Goal: Find specific page/section: Find specific page/section

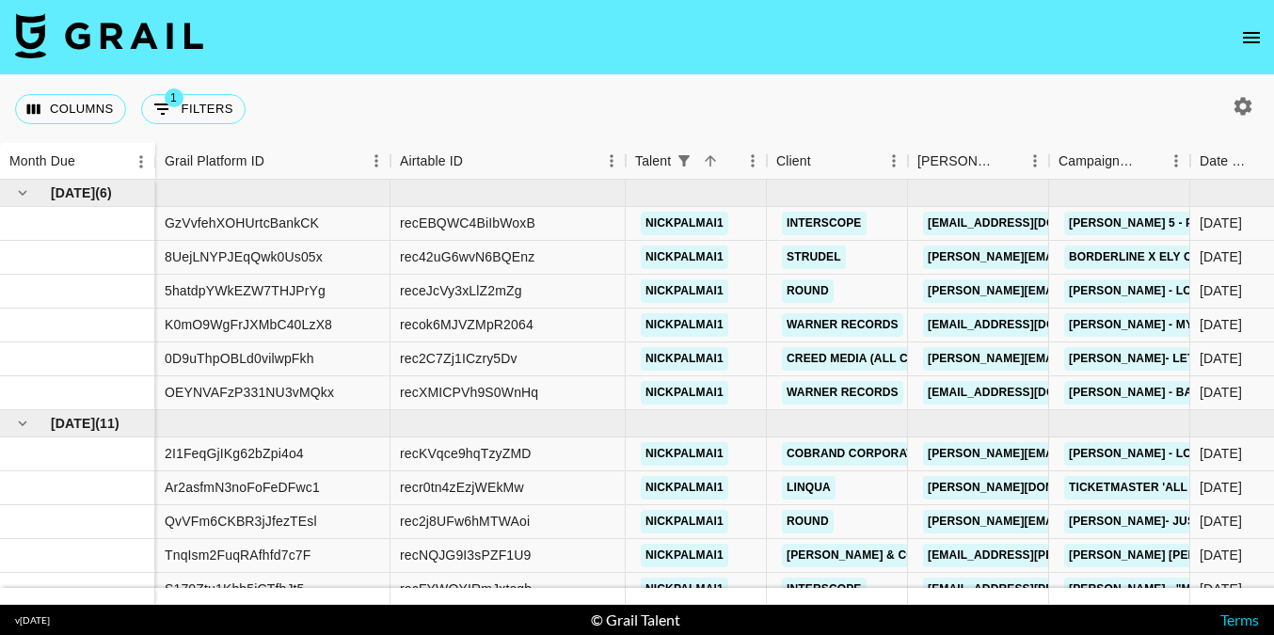
click at [1246, 37] on icon "open drawer" at bounding box center [1251, 37] width 17 height 11
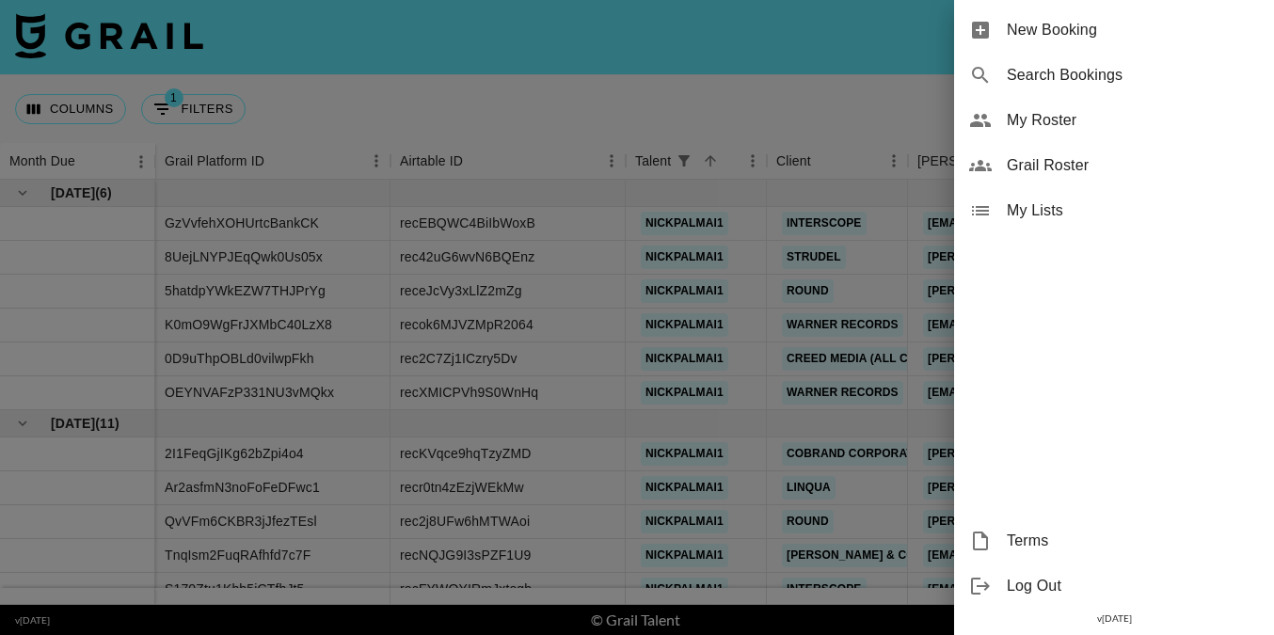
click at [883, 98] on div at bounding box center [637, 317] width 1274 height 635
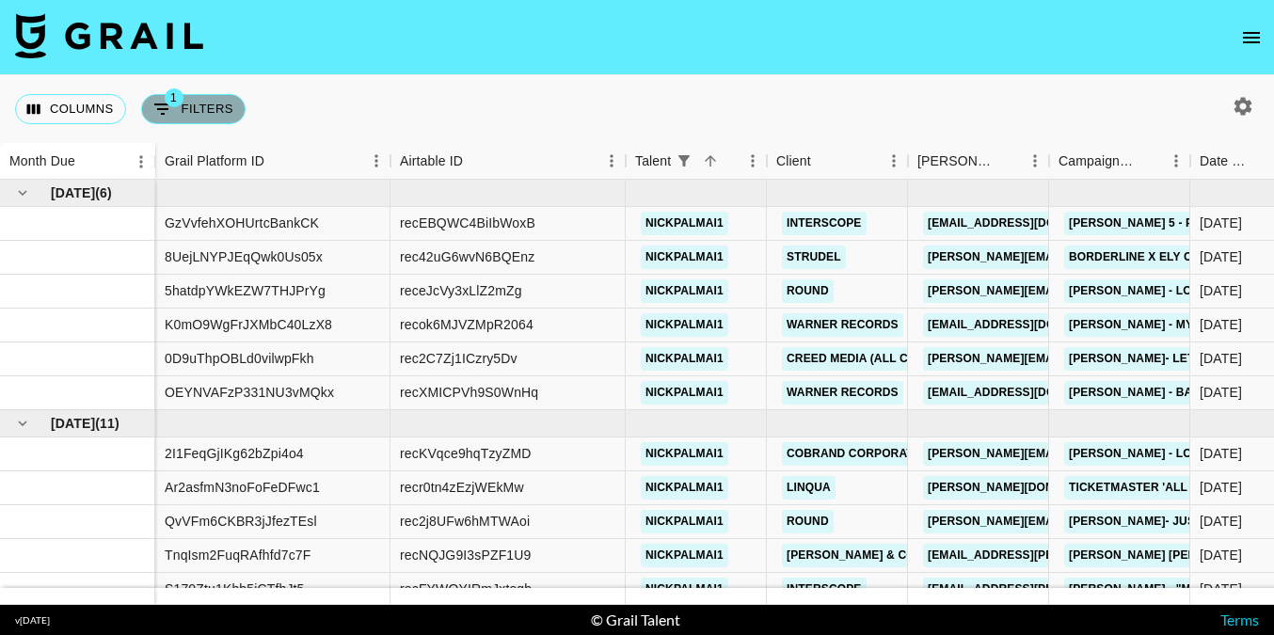
click at [223, 119] on button "1 Filters" at bounding box center [193, 109] width 104 height 30
select select "talentName"
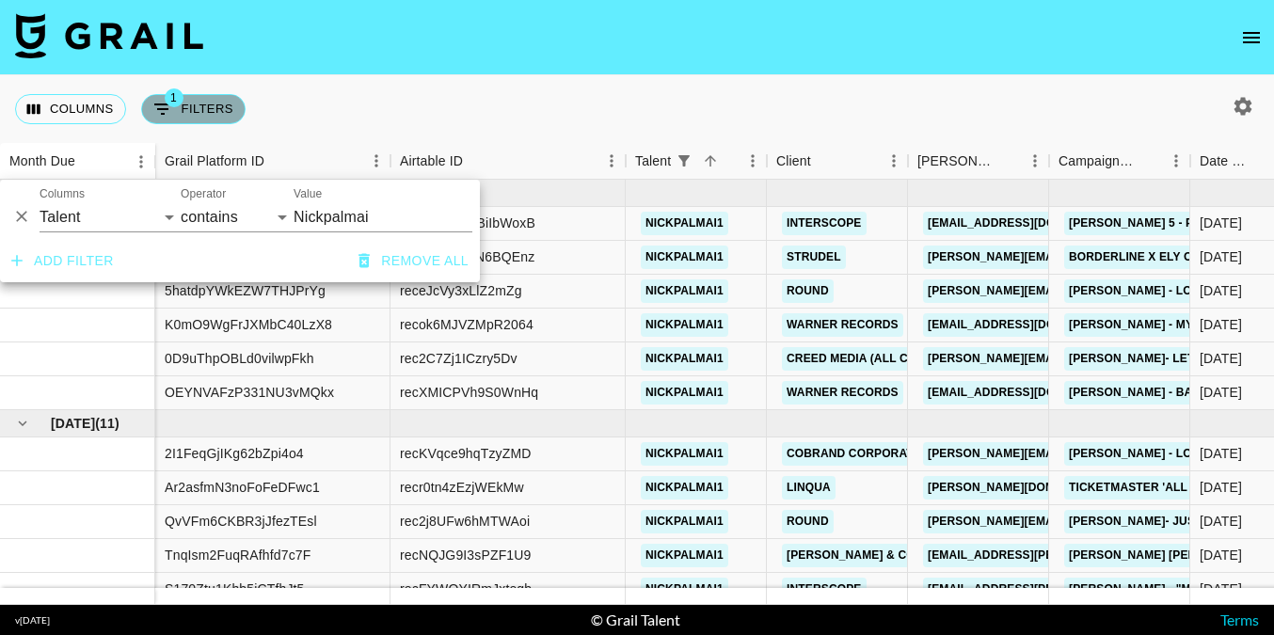
click at [223, 119] on button "1 Filters" at bounding box center [193, 109] width 104 height 30
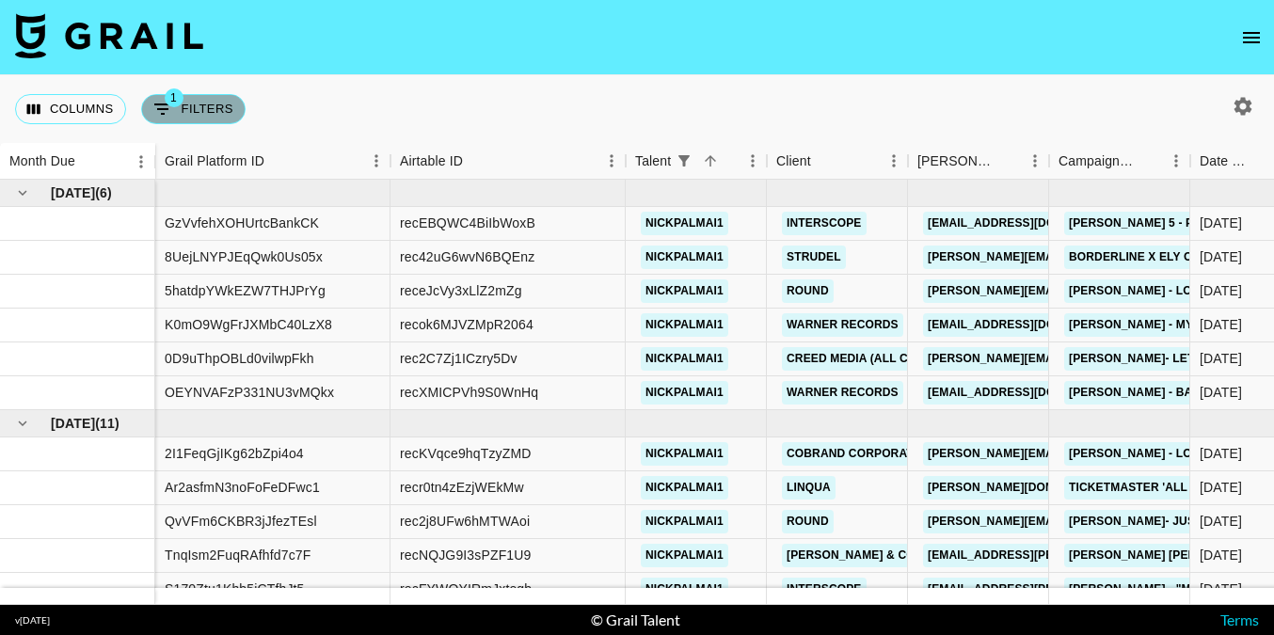
click at [195, 111] on button "1 Filters" at bounding box center [193, 109] width 104 height 30
select select "talentName"
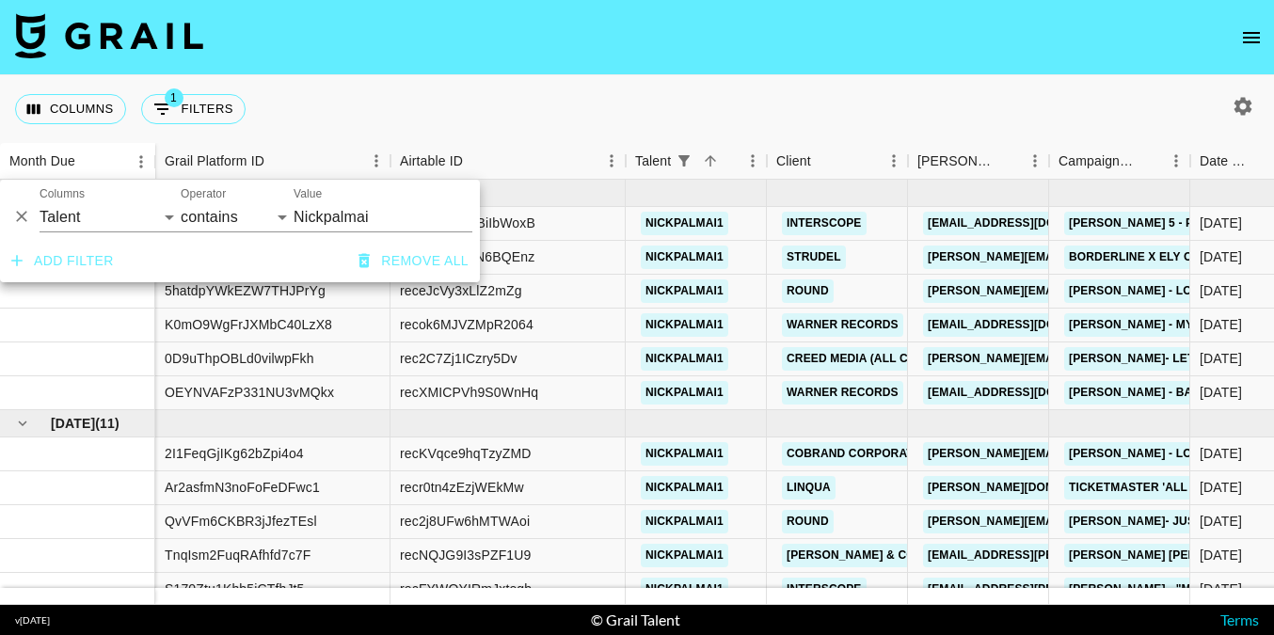
click at [300, 103] on div "Columns 1 Filters + Booking" at bounding box center [637, 109] width 1274 height 68
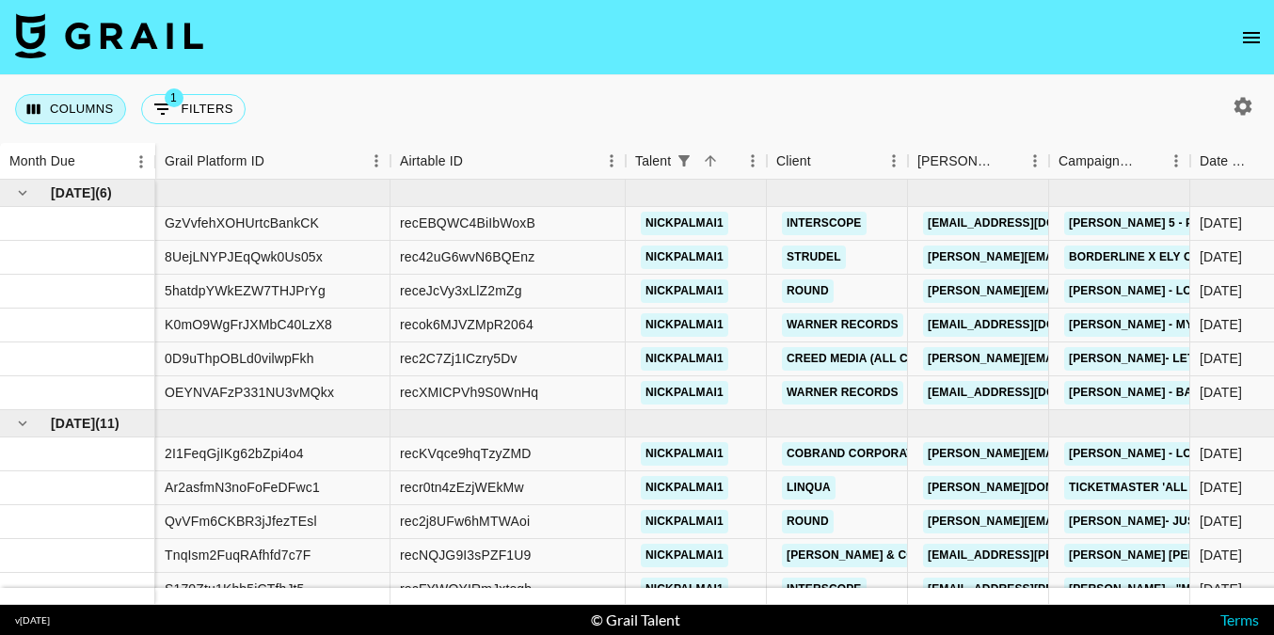
click at [83, 117] on button "Columns" at bounding box center [70, 109] width 111 height 30
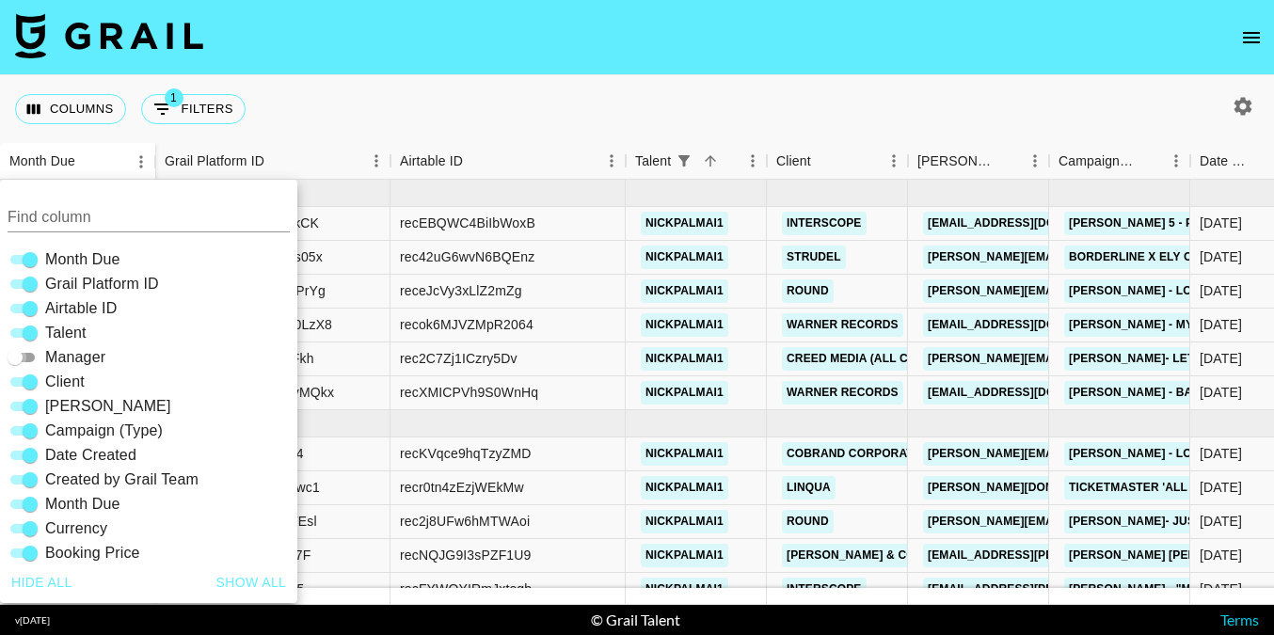
click at [35, 354] on input "Manager" at bounding box center [15, 357] width 68 height 23
checkbox input "true"
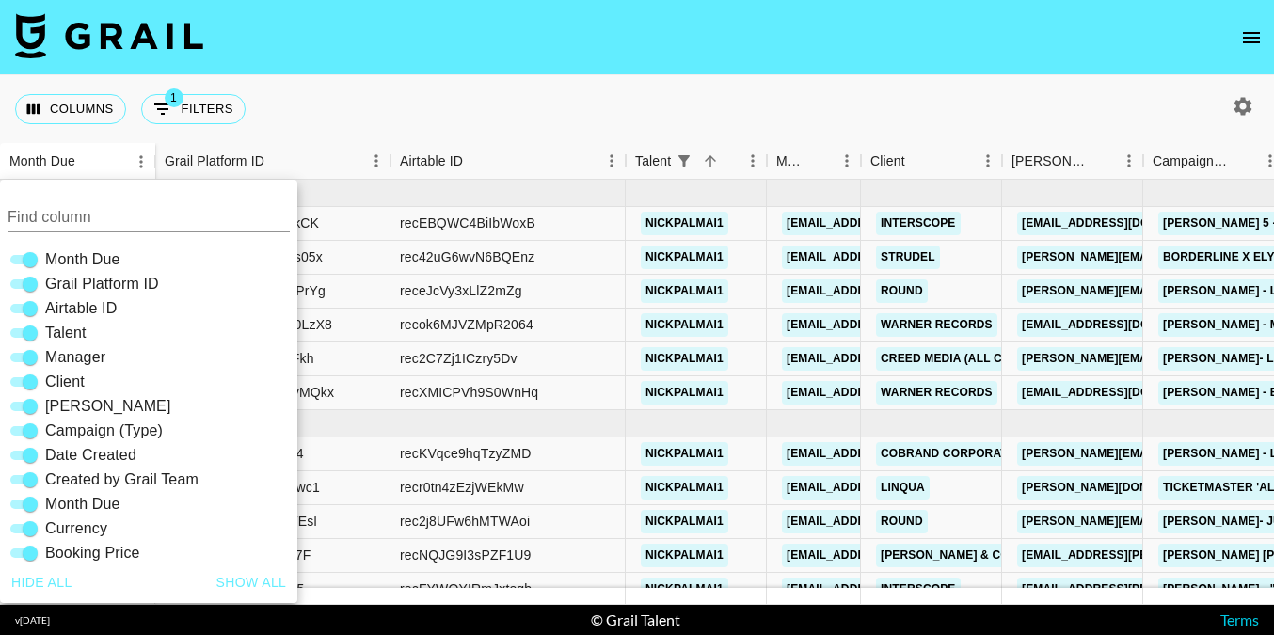
click at [315, 104] on div "Columns 1 Filters + Booking" at bounding box center [637, 109] width 1274 height 68
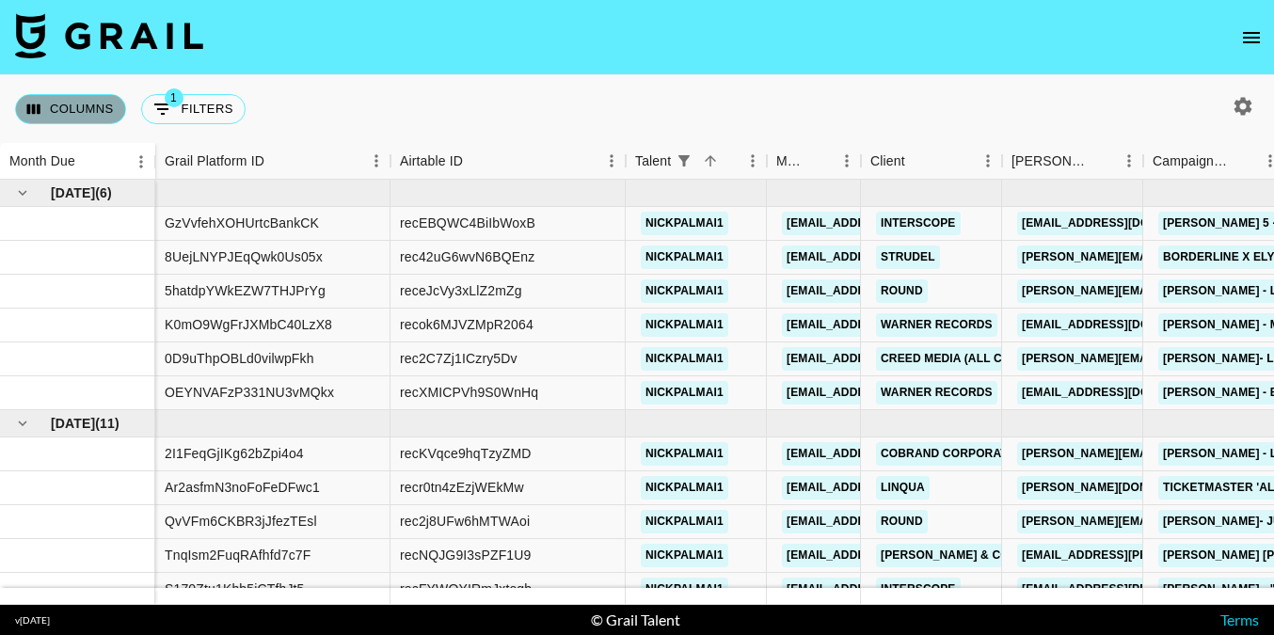
click at [89, 105] on button "Columns" at bounding box center [70, 109] width 111 height 30
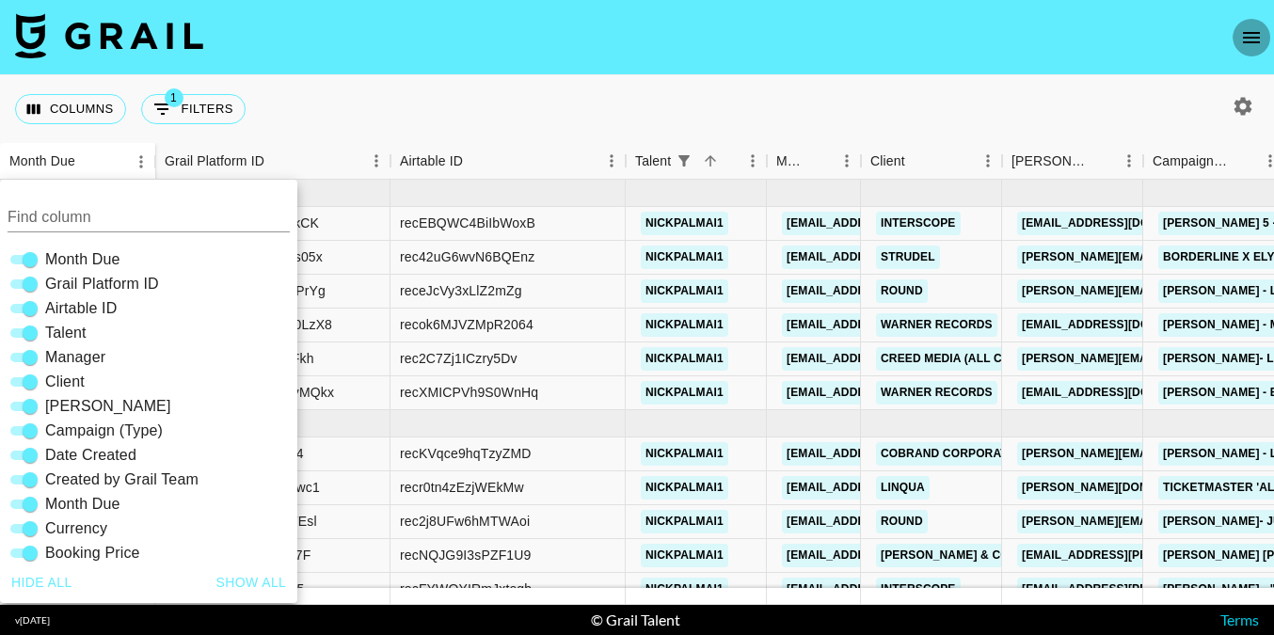
click at [1249, 35] on icon "open drawer" at bounding box center [1251, 37] width 23 height 23
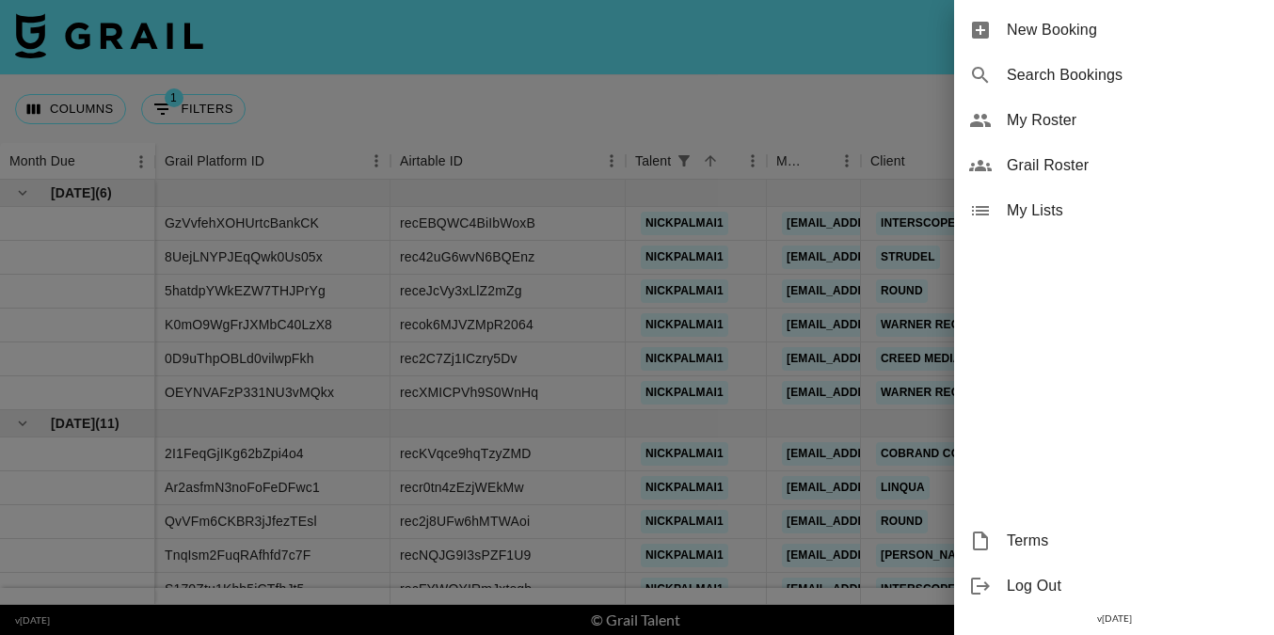
click at [849, 92] on div at bounding box center [637, 317] width 1274 height 635
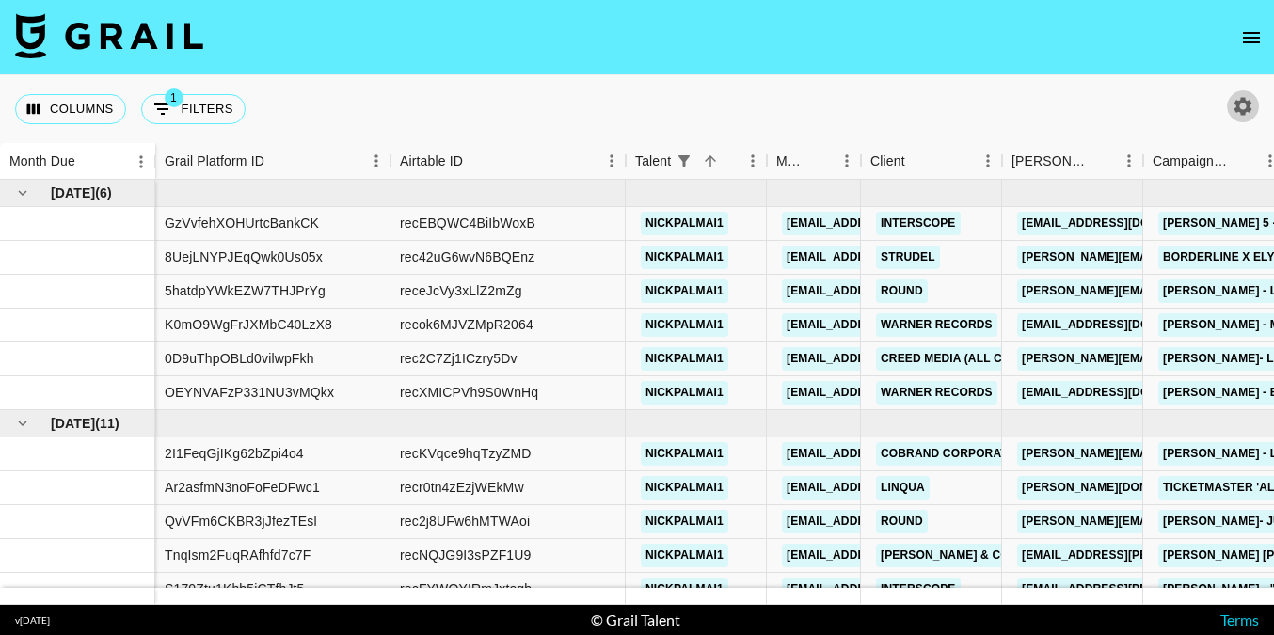
click at [1241, 103] on icon "button" at bounding box center [1243, 106] width 18 height 18
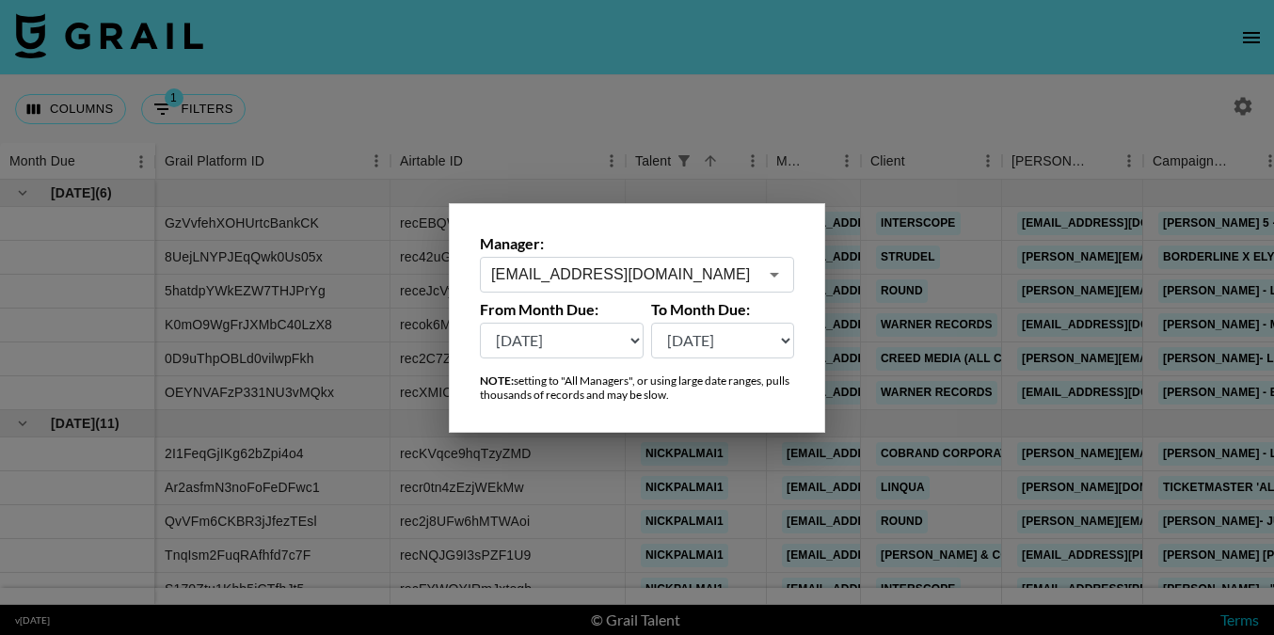
click at [625, 343] on select "[DATE] [DATE] '[DATE] May '[DATE] Mar '[DATE] Jan '[DATE] Nov '[DATE] Sep '[DAT…" at bounding box center [562, 341] width 164 height 36
select select "[DATE]"
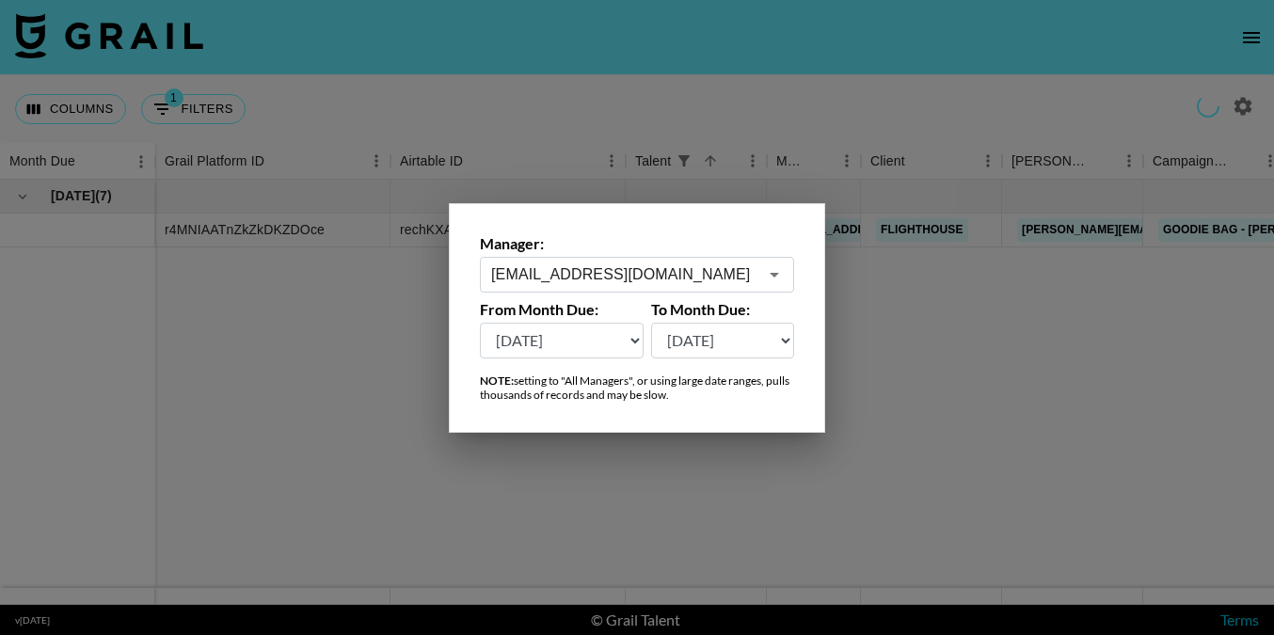
click at [691, 340] on select "[DATE] [DATE] '[DATE] May '[DATE] Mar '[DATE] Jan '[DATE] Nov '[DATE] Sep '[DAT…" at bounding box center [723, 341] width 144 height 36
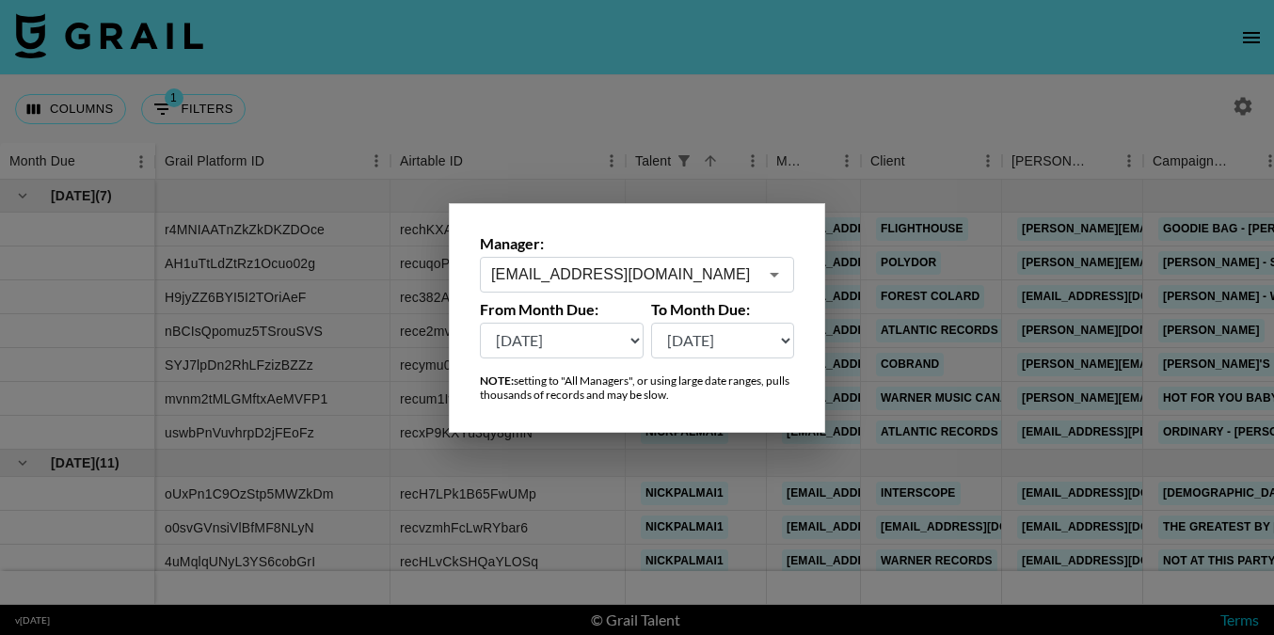
select select "[DATE]"
click at [724, 104] on div at bounding box center [637, 317] width 1274 height 635
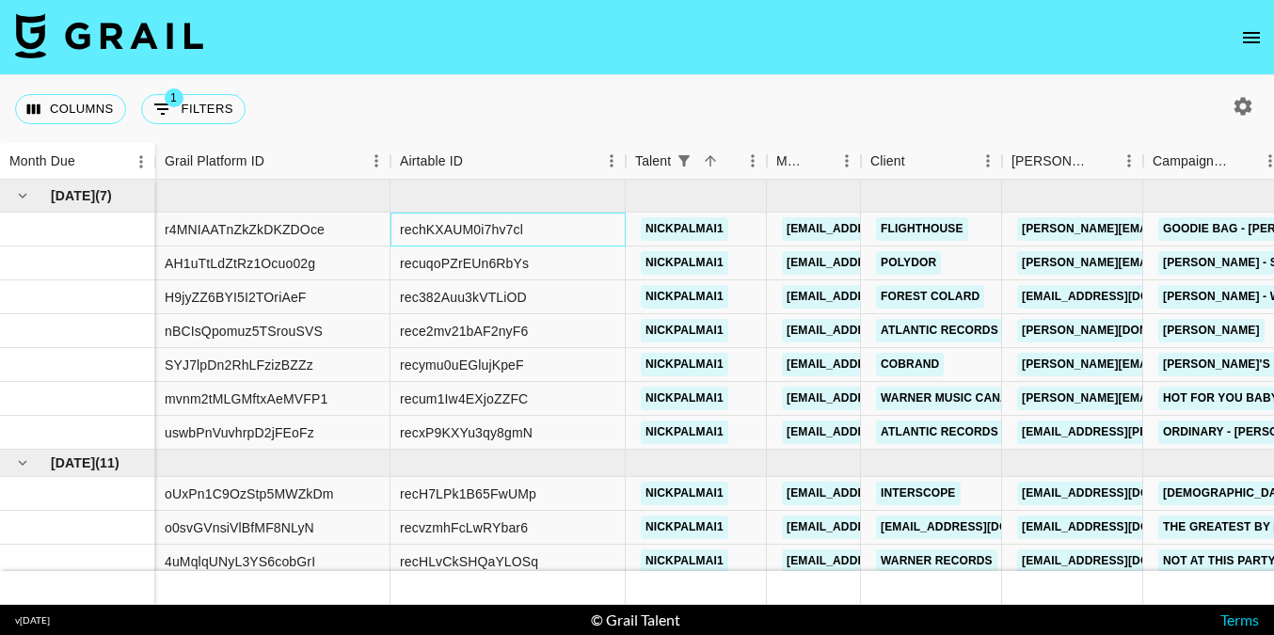
click at [544, 233] on div "rechKXAUM0i7hv7cl" at bounding box center [507, 230] width 235 height 34
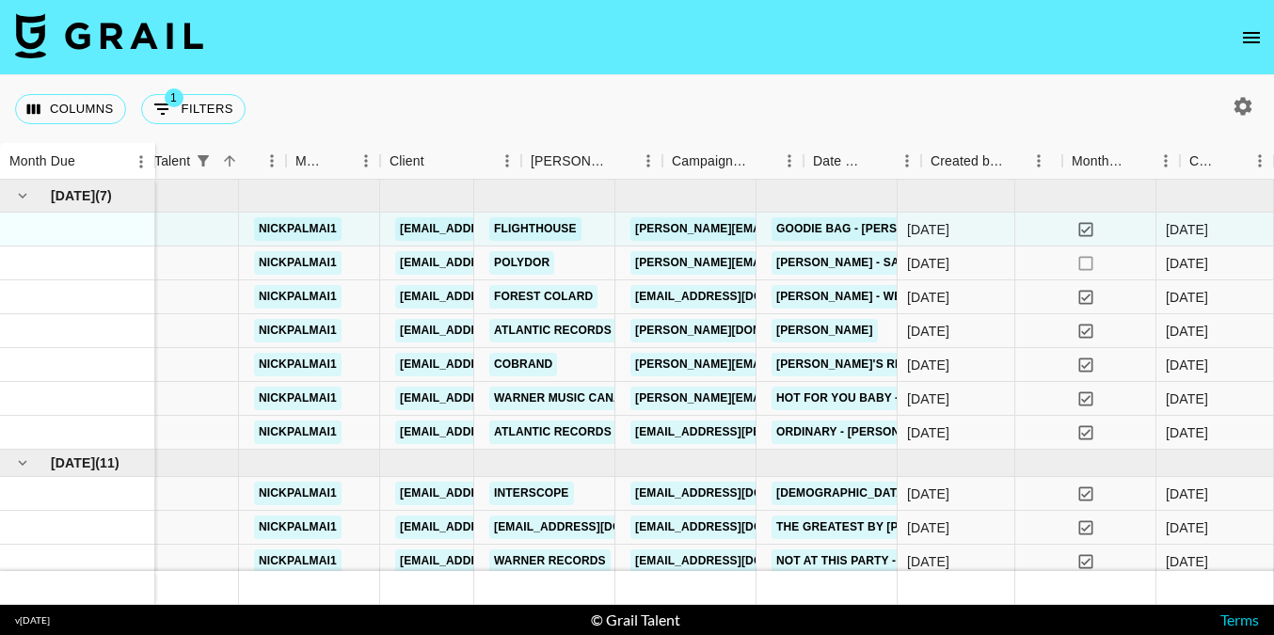
scroll to position [0, 481]
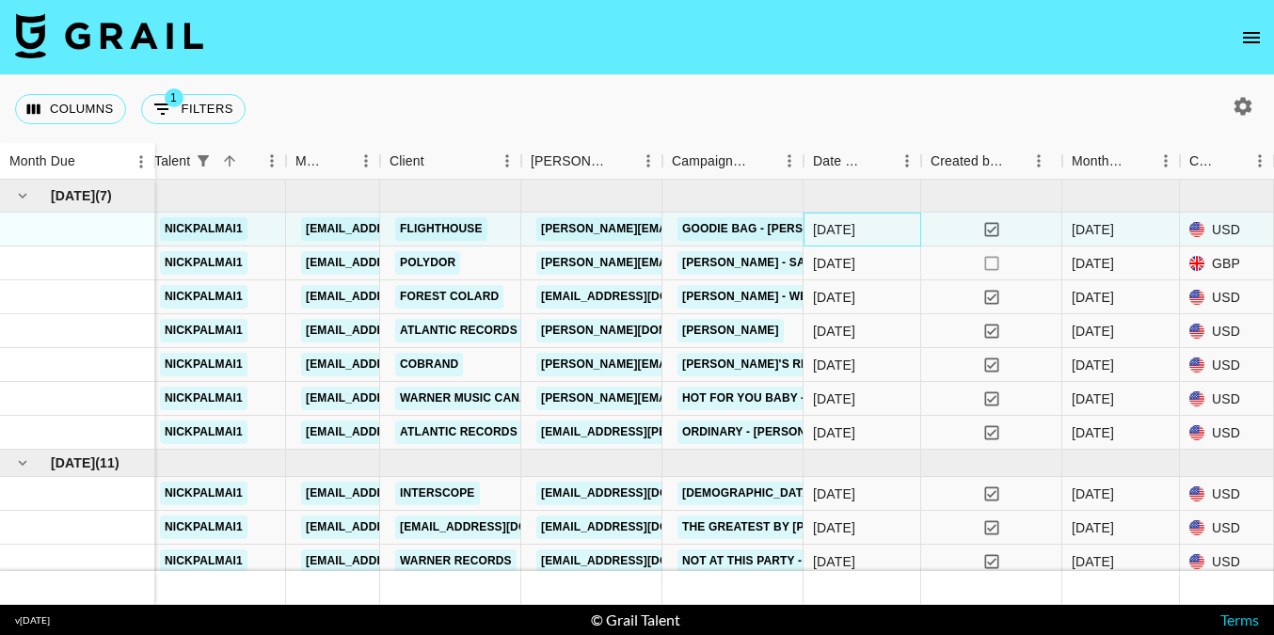
click at [920, 237] on div "[DATE]" at bounding box center [862, 230] width 118 height 34
click at [111, 326] on div at bounding box center [77, 331] width 155 height 34
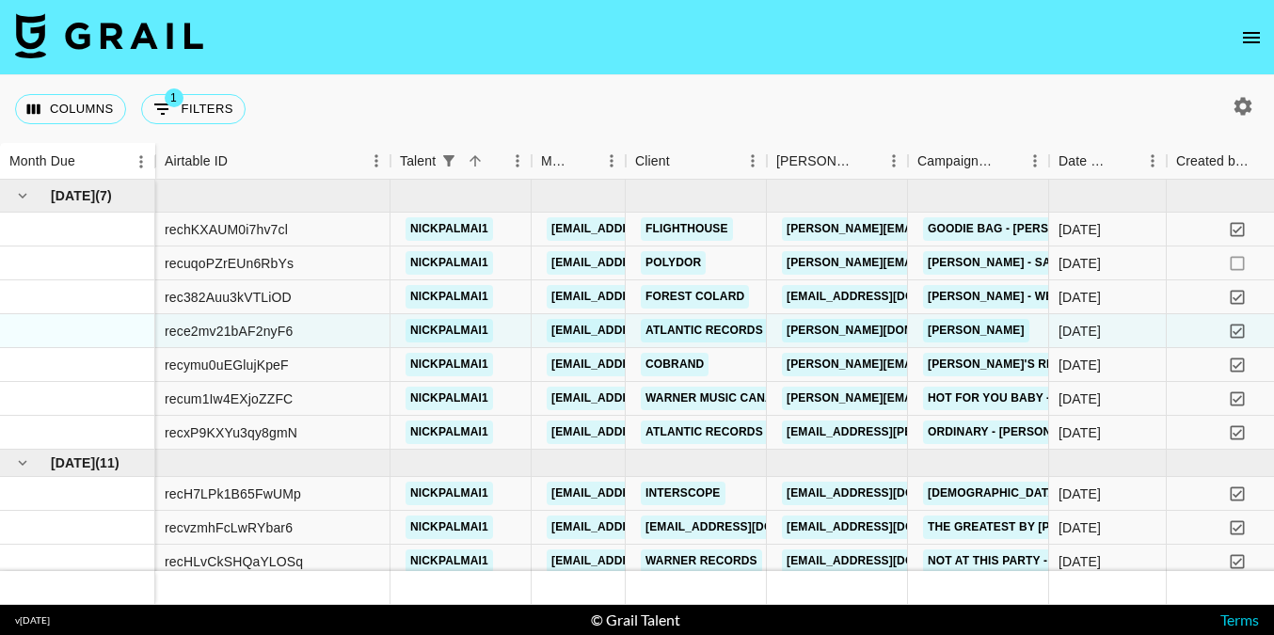
scroll to position [0, 0]
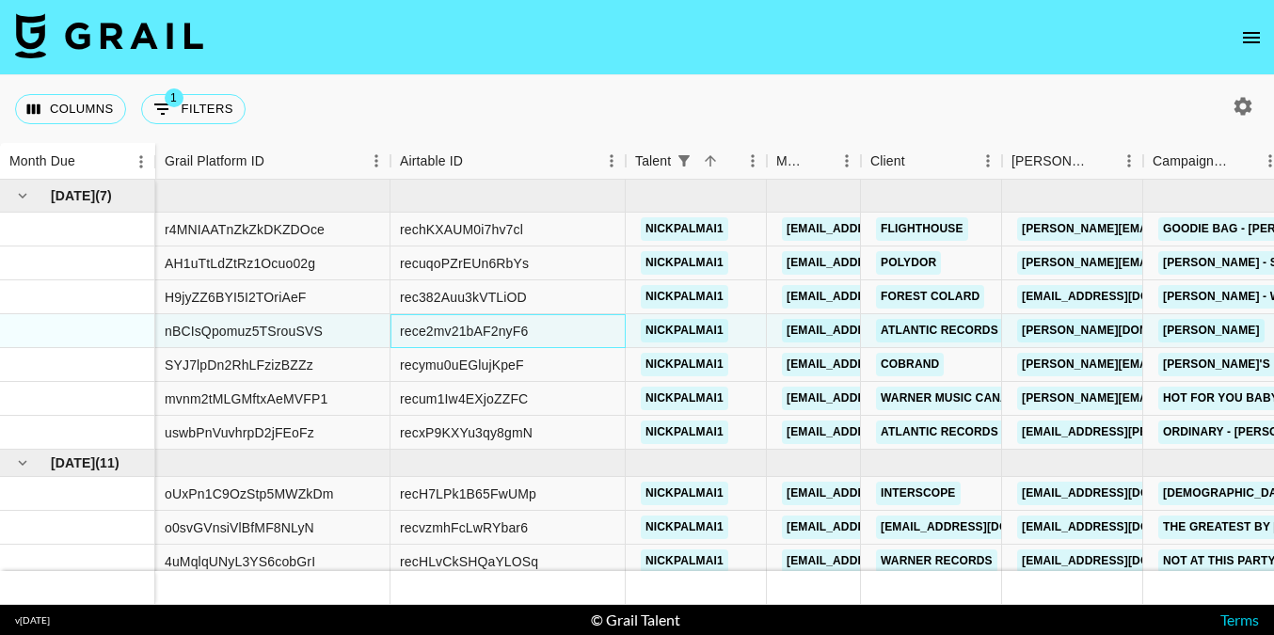
click at [611, 317] on div "rece2mv21bAF2nyF6" at bounding box center [507, 331] width 235 height 34
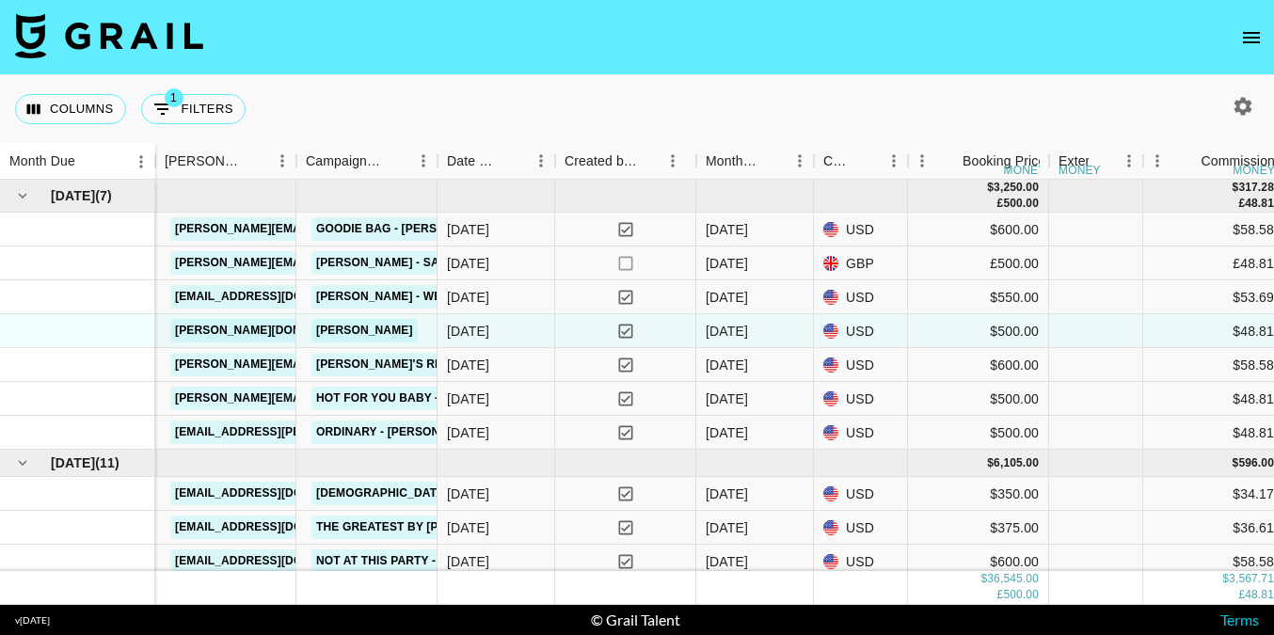
scroll to position [0, 706]
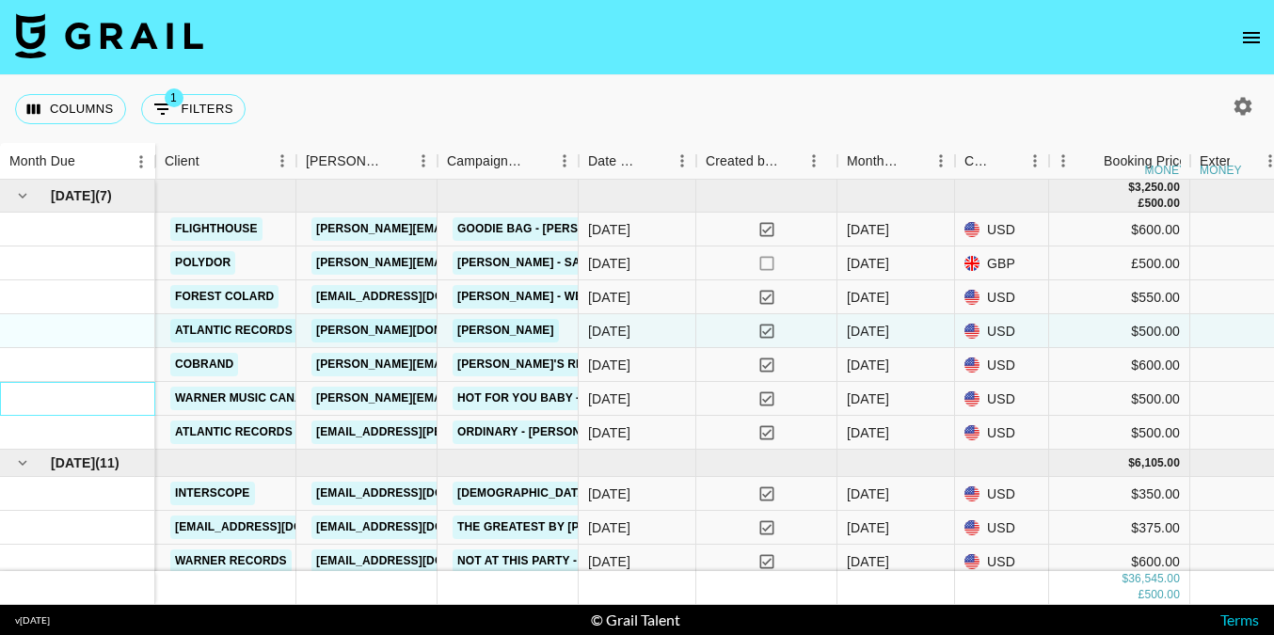
click at [131, 400] on div at bounding box center [77, 399] width 155 height 34
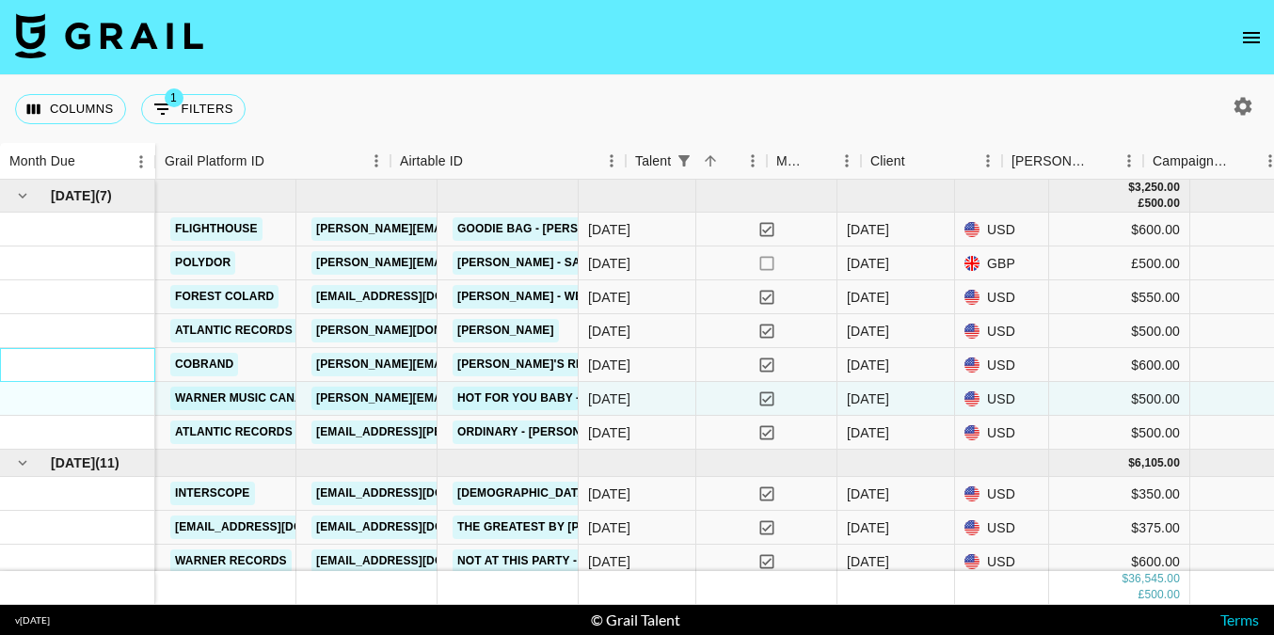
scroll to position [0, 0]
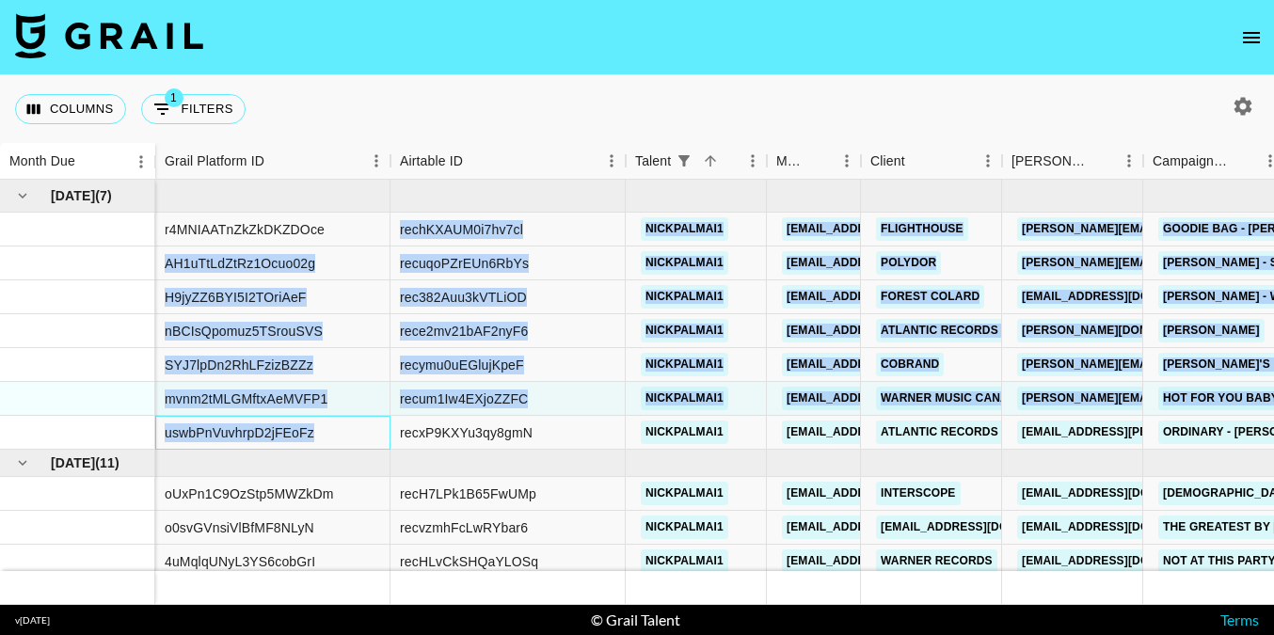
drag, startPoint x: 361, startPoint y: 426, endPoint x: 362, endPoint y: 236, distance: 190.0
click at [362, 236] on div "r4MNIAATnZkZkDKZDOce" at bounding box center [272, 230] width 235 height 34
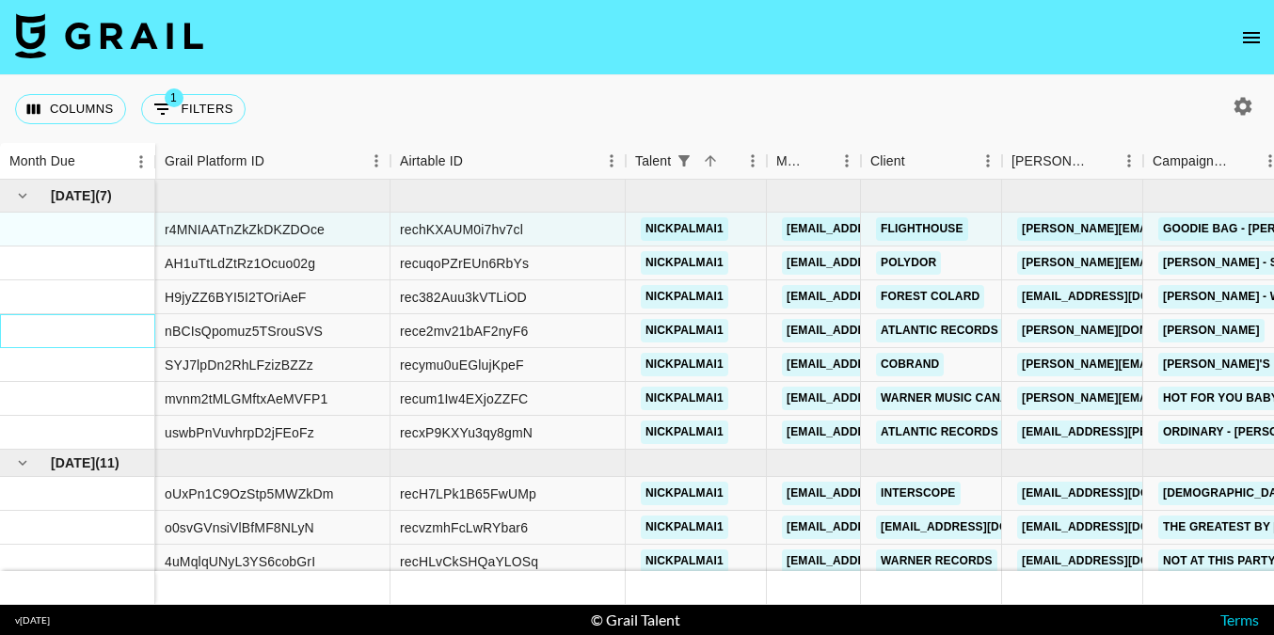
click at [50, 327] on div at bounding box center [77, 331] width 155 height 34
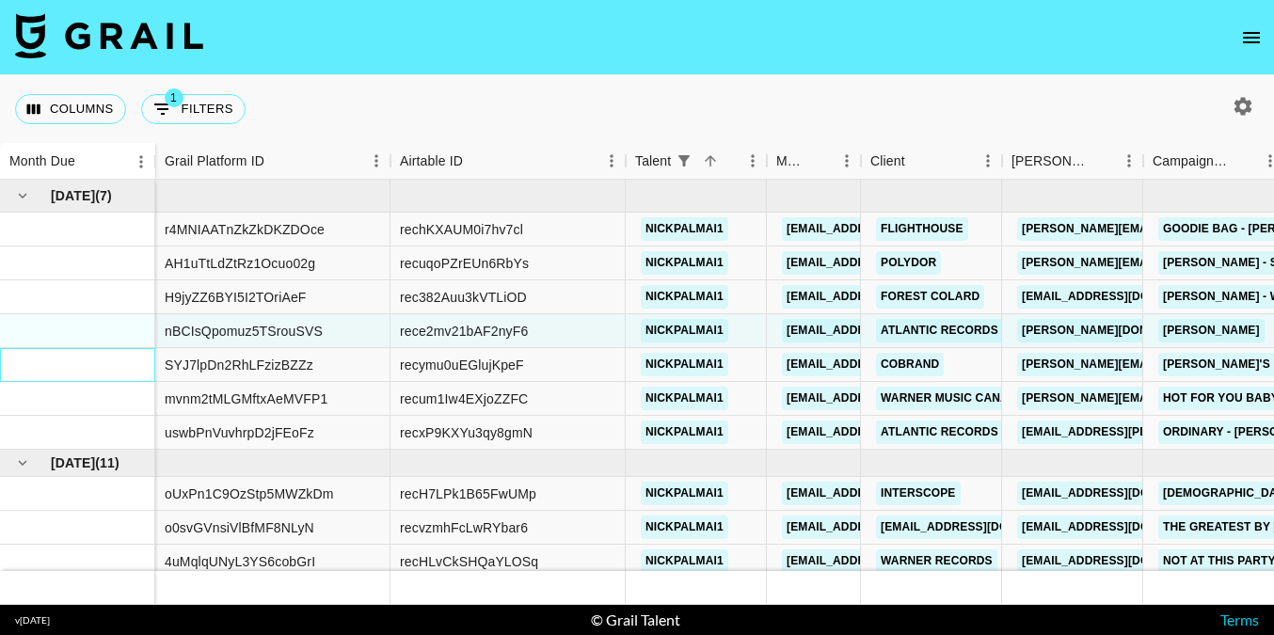
click at [79, 355] on div at bounding box center [77, 365] width 155 height 34
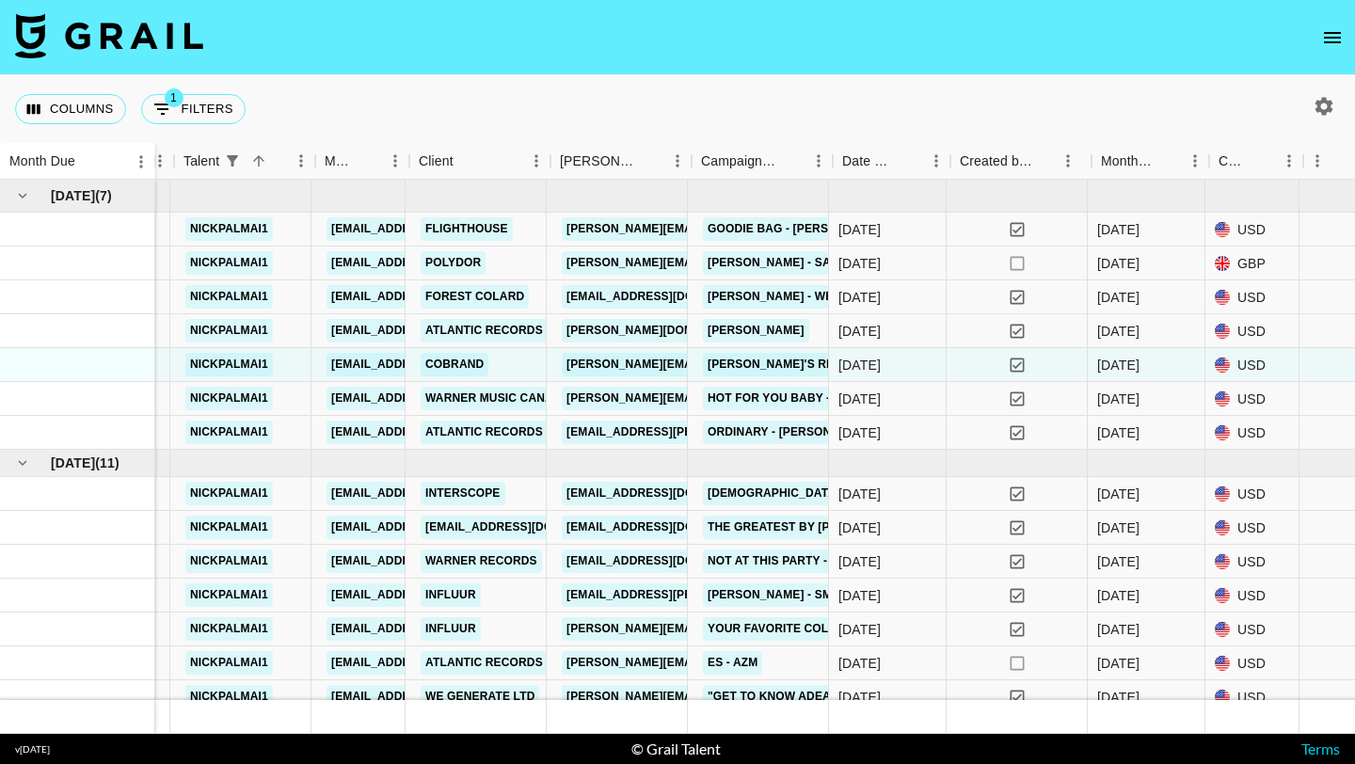
scroll to position [0, 452]
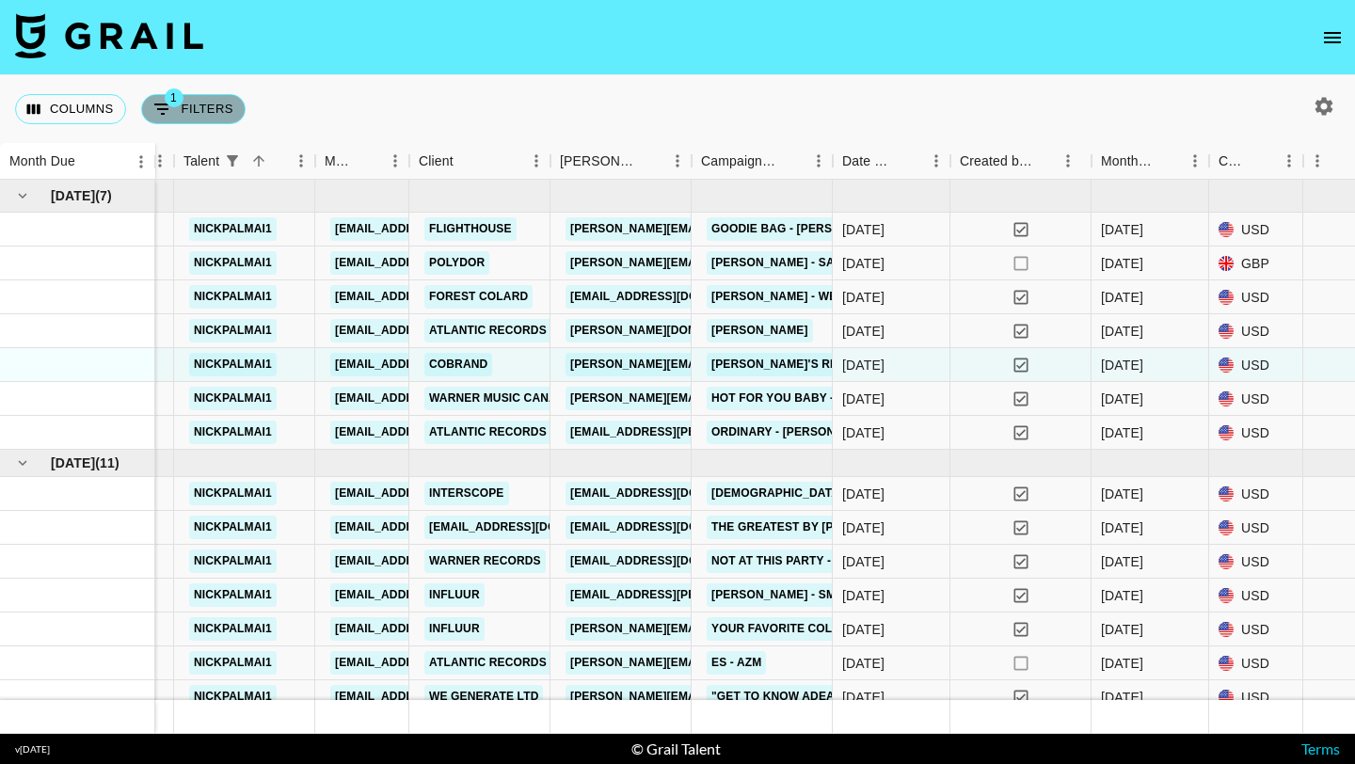
click at [181, 106] on button "1 Filters" at bounding box center [193, 109] width 104 height 30
select select "talentName"
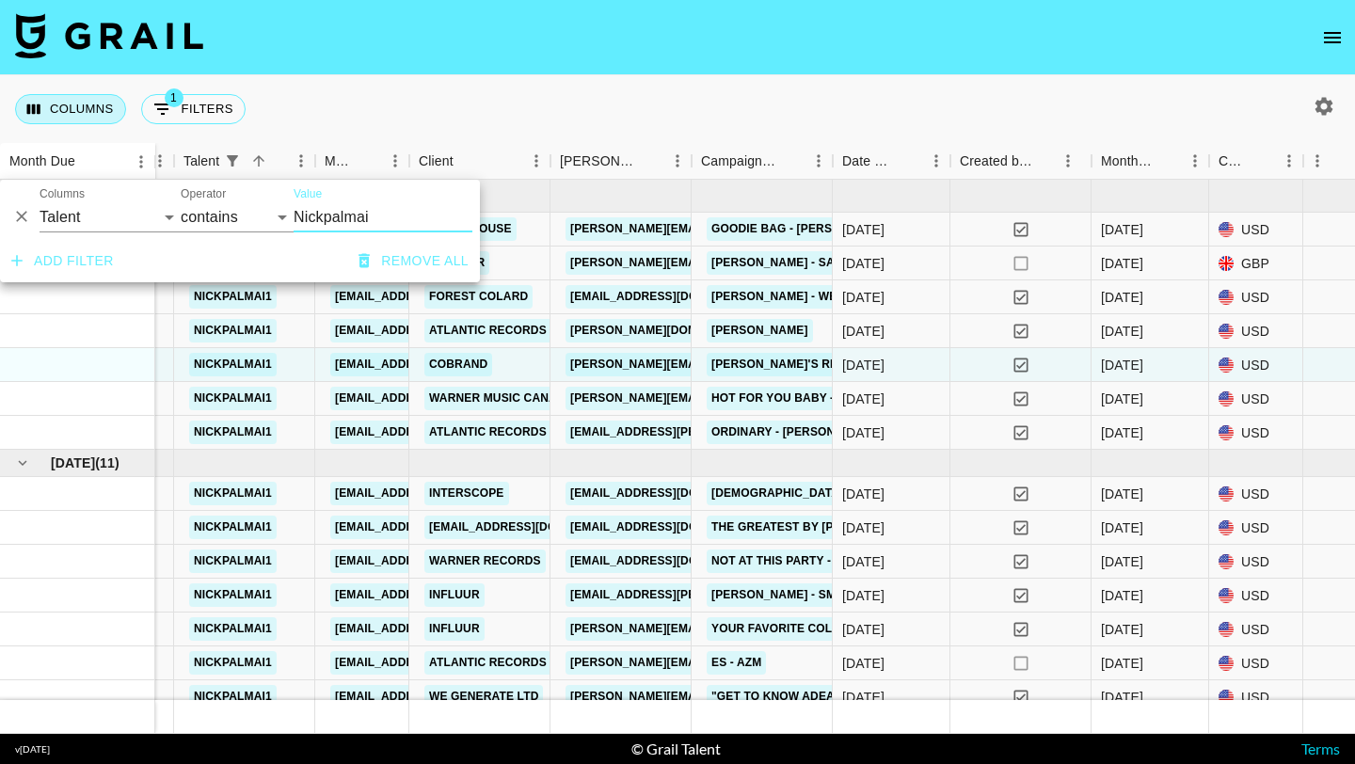
click at [99, 114] on button "Columns" at bounding box center [70, 109] width 111 height 30
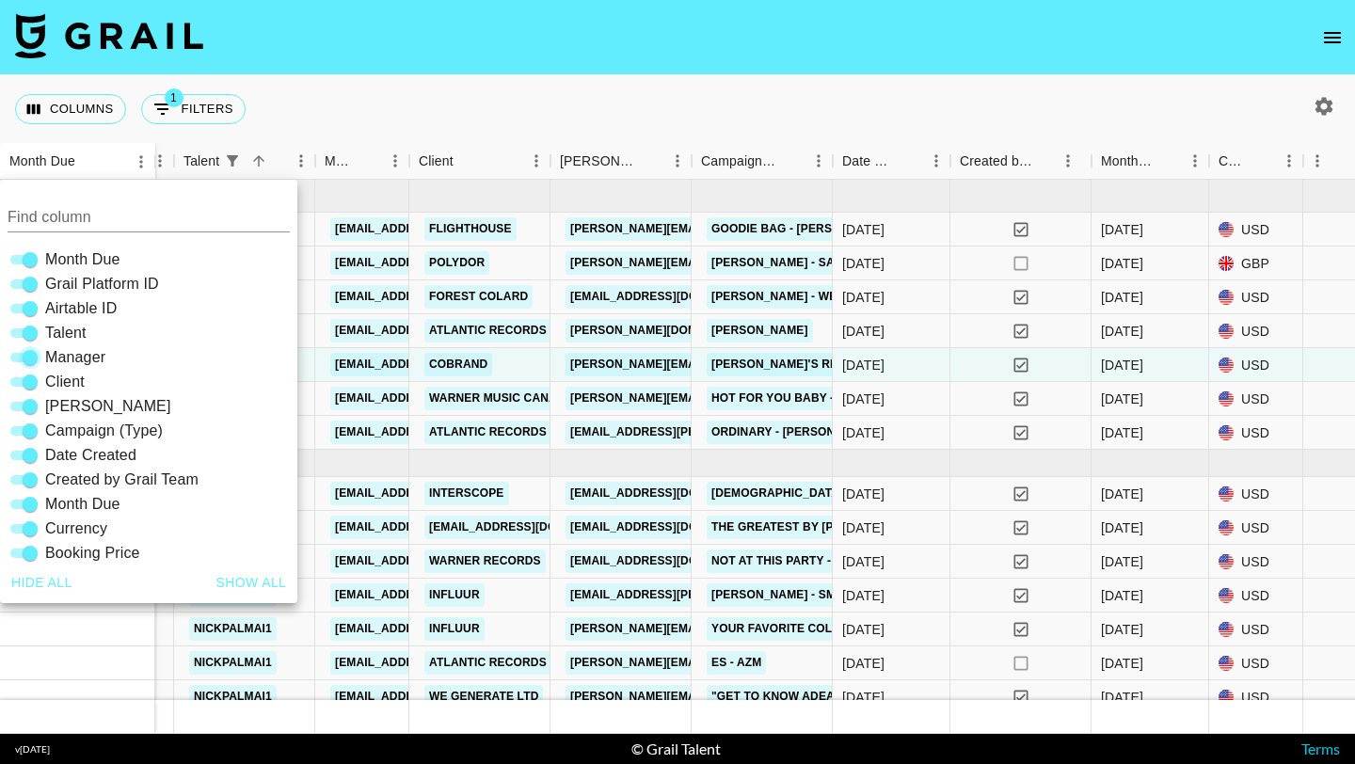
click at [35, 351] on input "Manager" at bounding box center [30, 357] width 68 height 23
checkbox input "false"
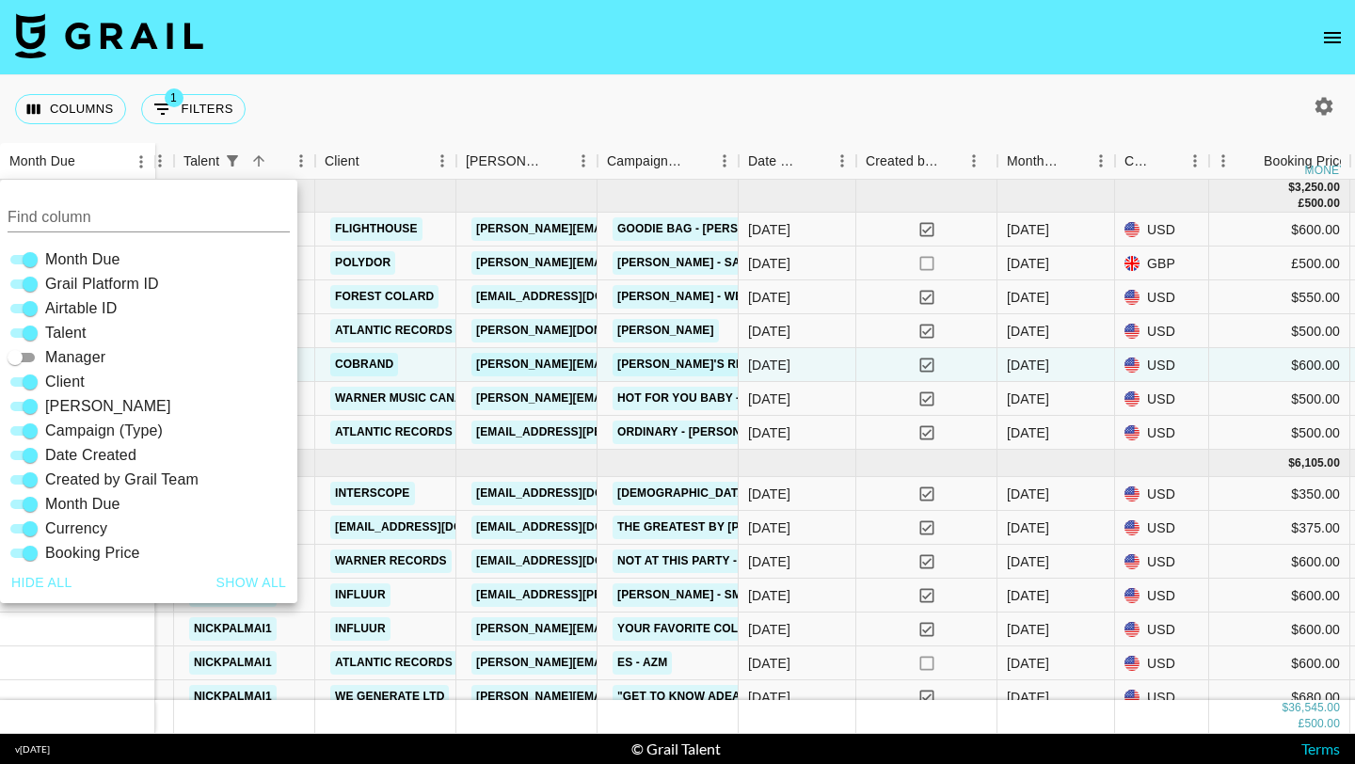
click at [473, 93] on div "Columns 1 Filters + Booking" at bounding box center [677, 109] width 1355 height 68
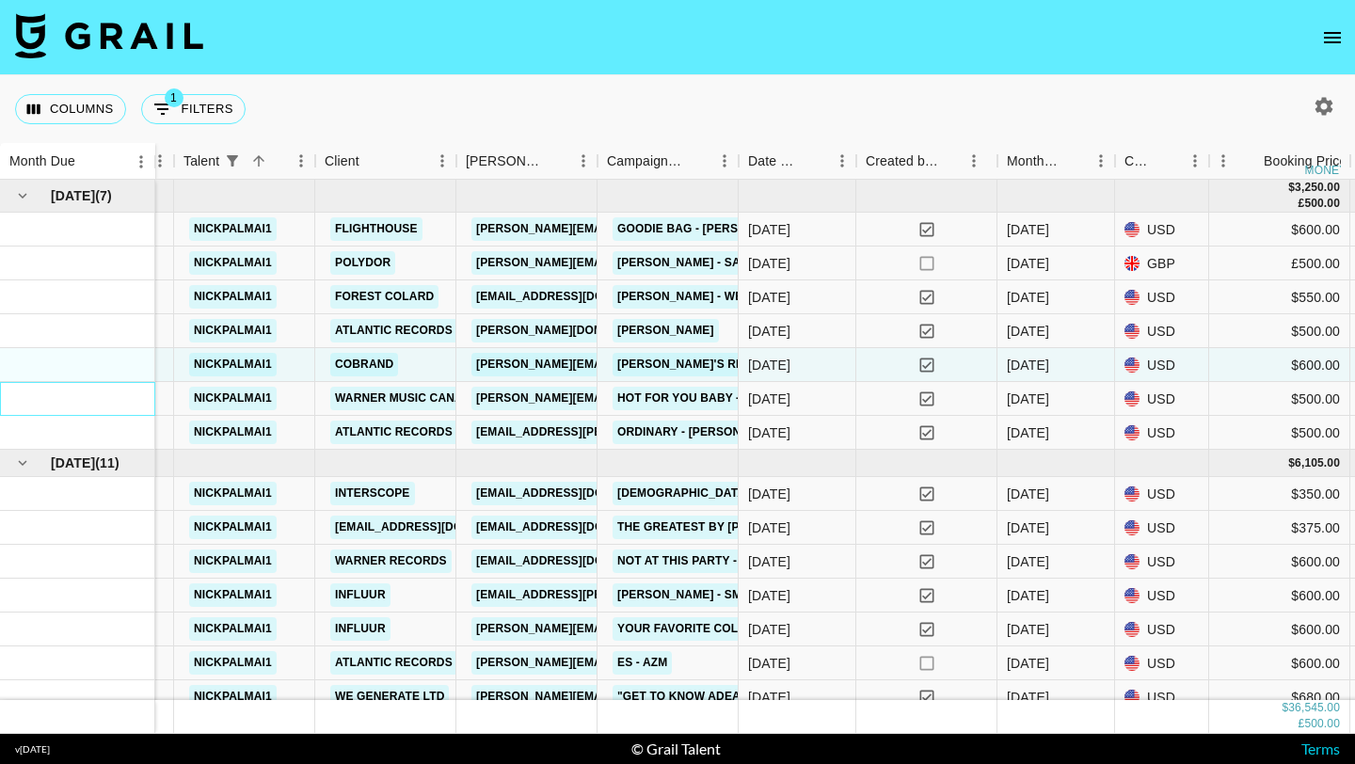
click at [83, 413] on div at bounding box center [77, 399] width 155 height 34
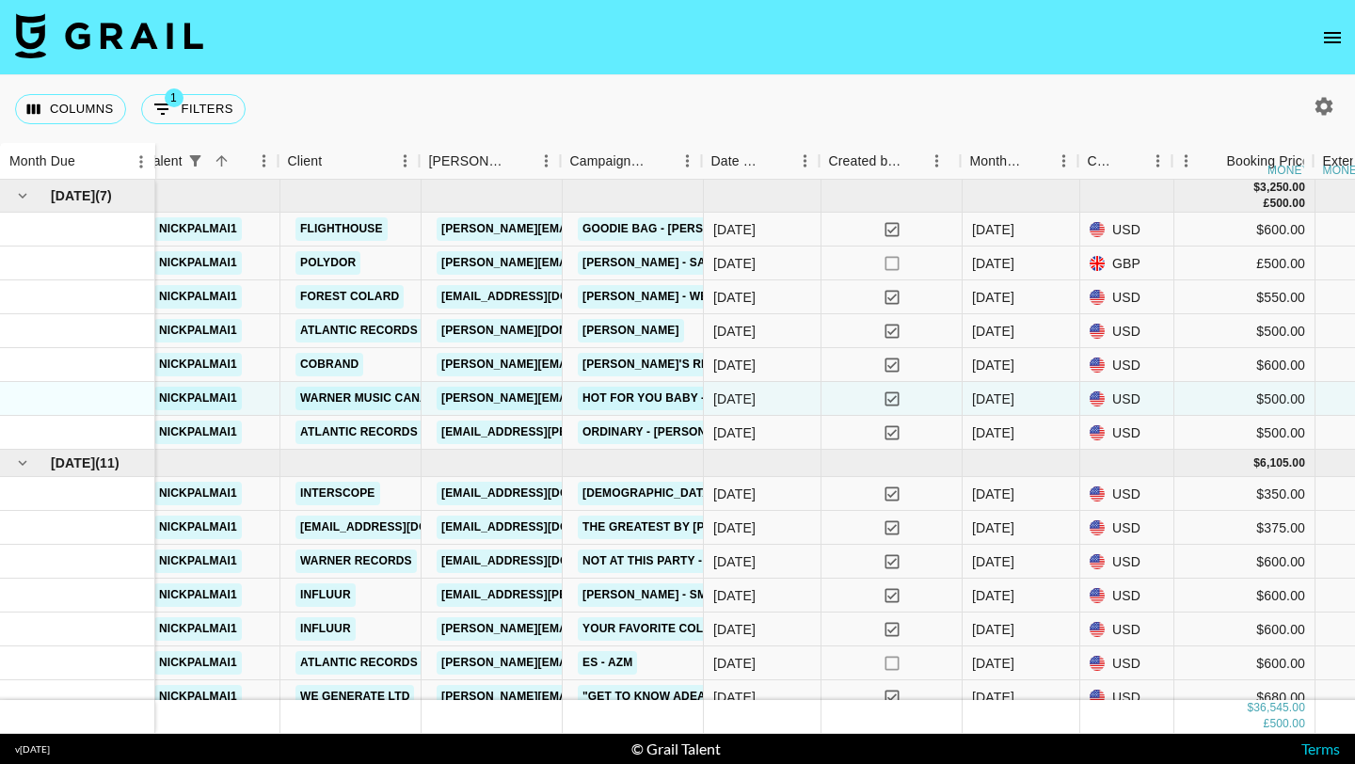
scroll to position [0, 489]
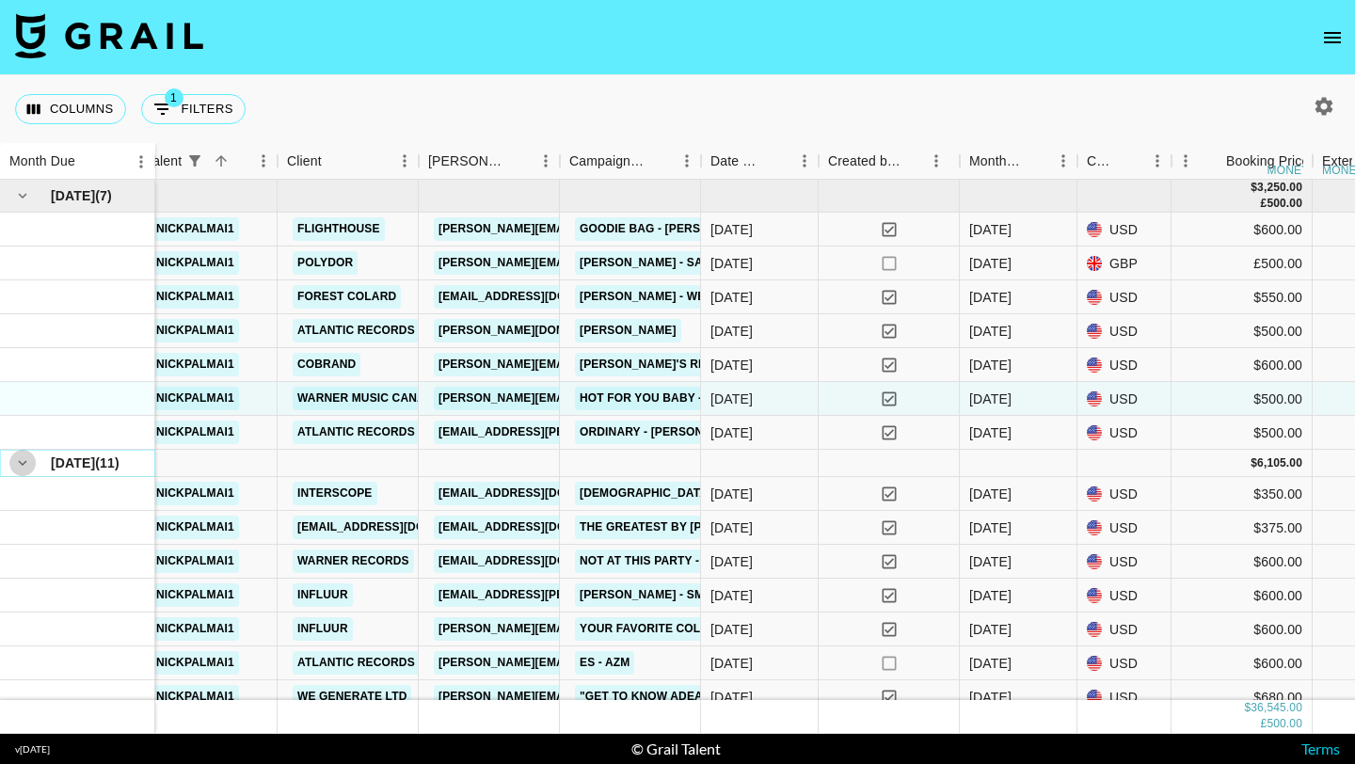
click at [29, 469] on icon "hide children" at bounding box center [22, 462] width 17 height 17
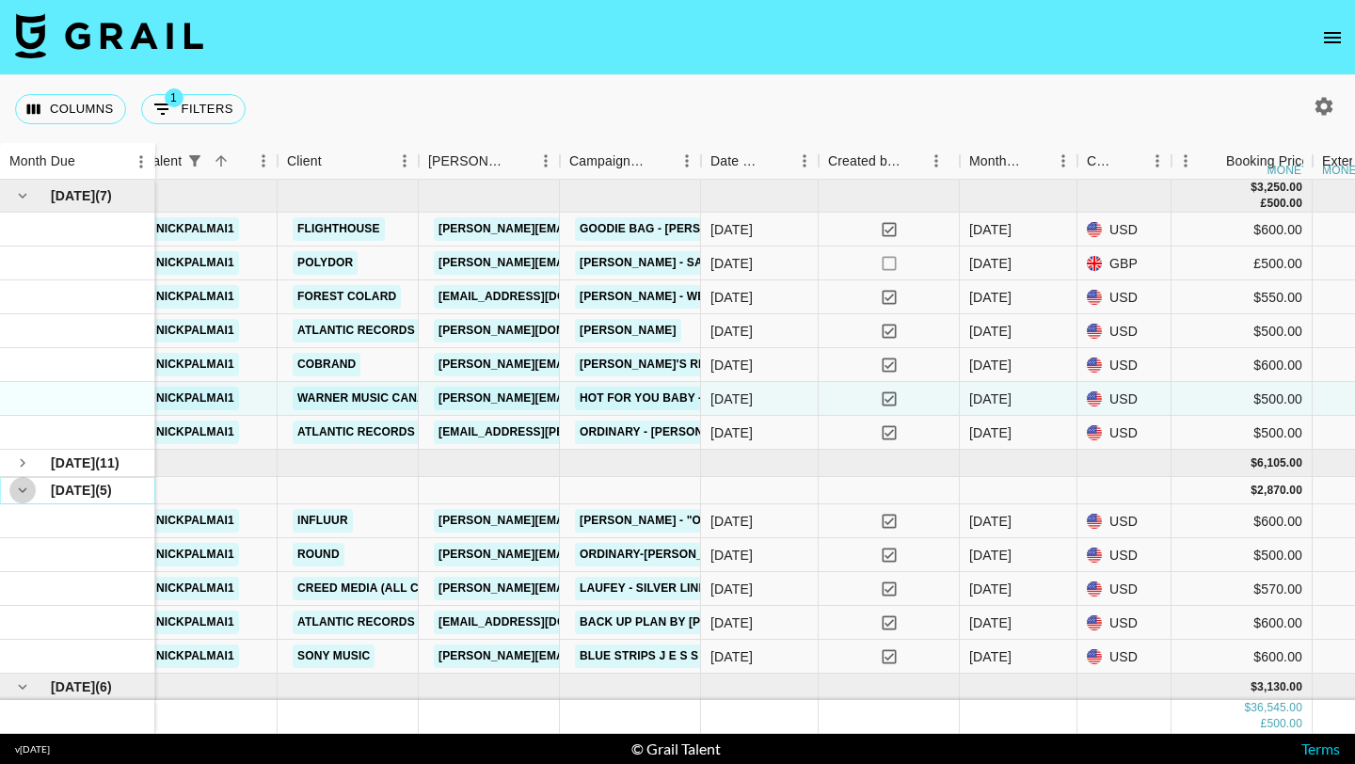
click at [29, 496] on icon "hide children" at bounding box center [22, 490] width 17 height 17
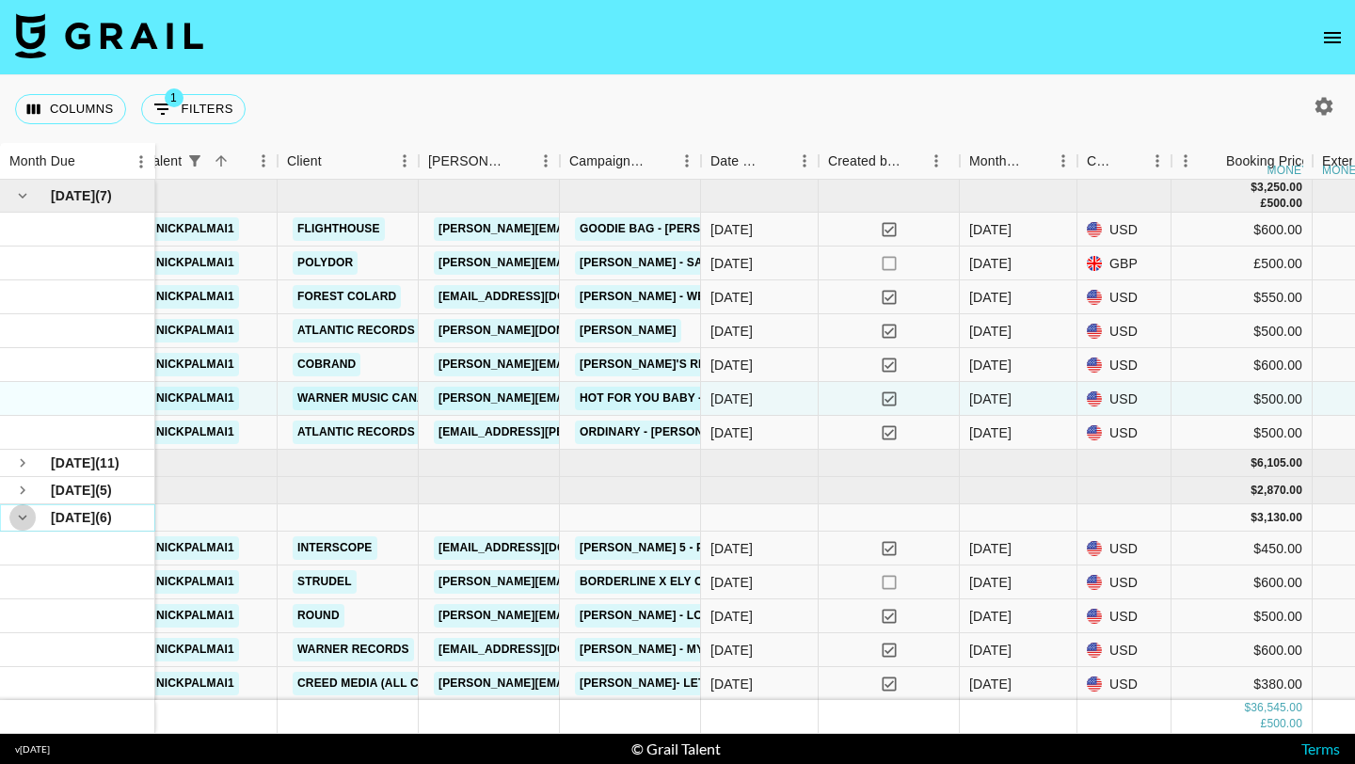
click at [24, 516] on icon "hide children" at bounding box center [23, 519] width 8 height 6
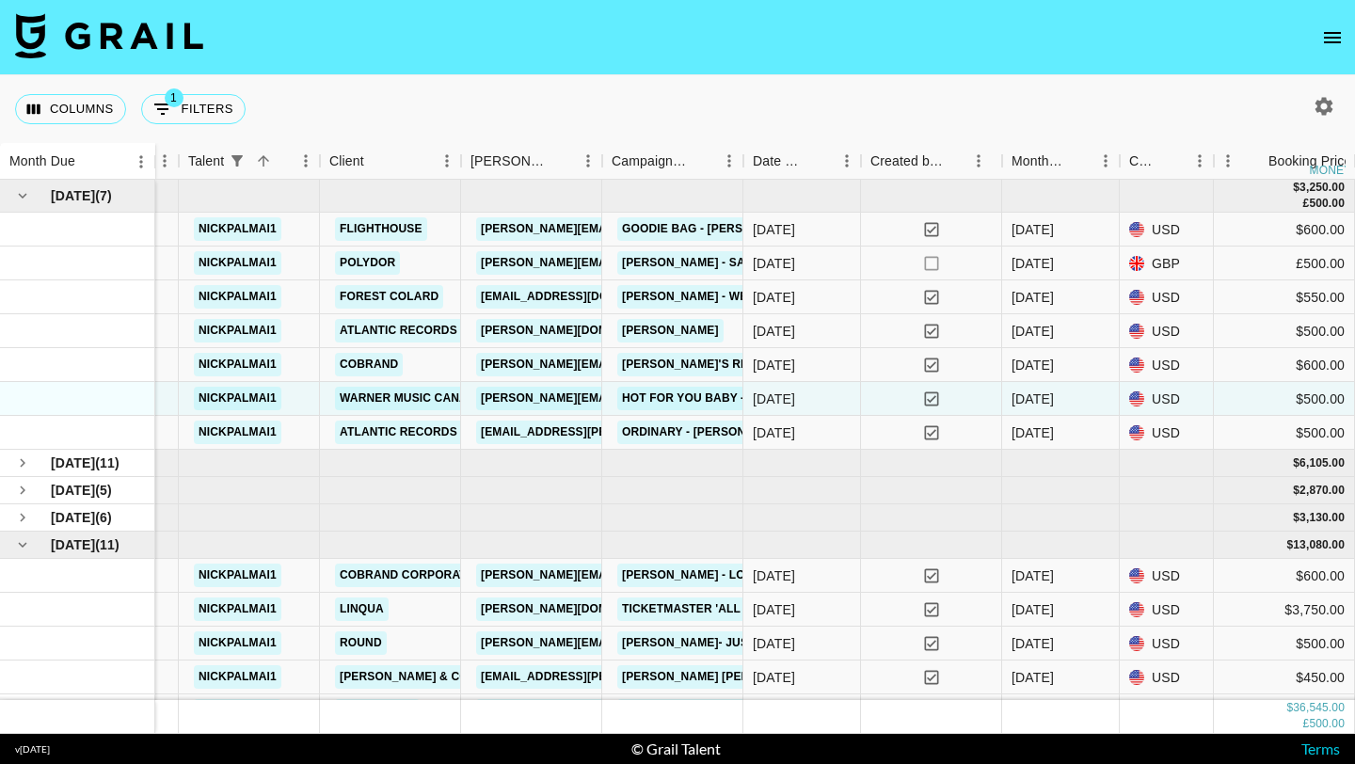
scroll to position [0, 541]
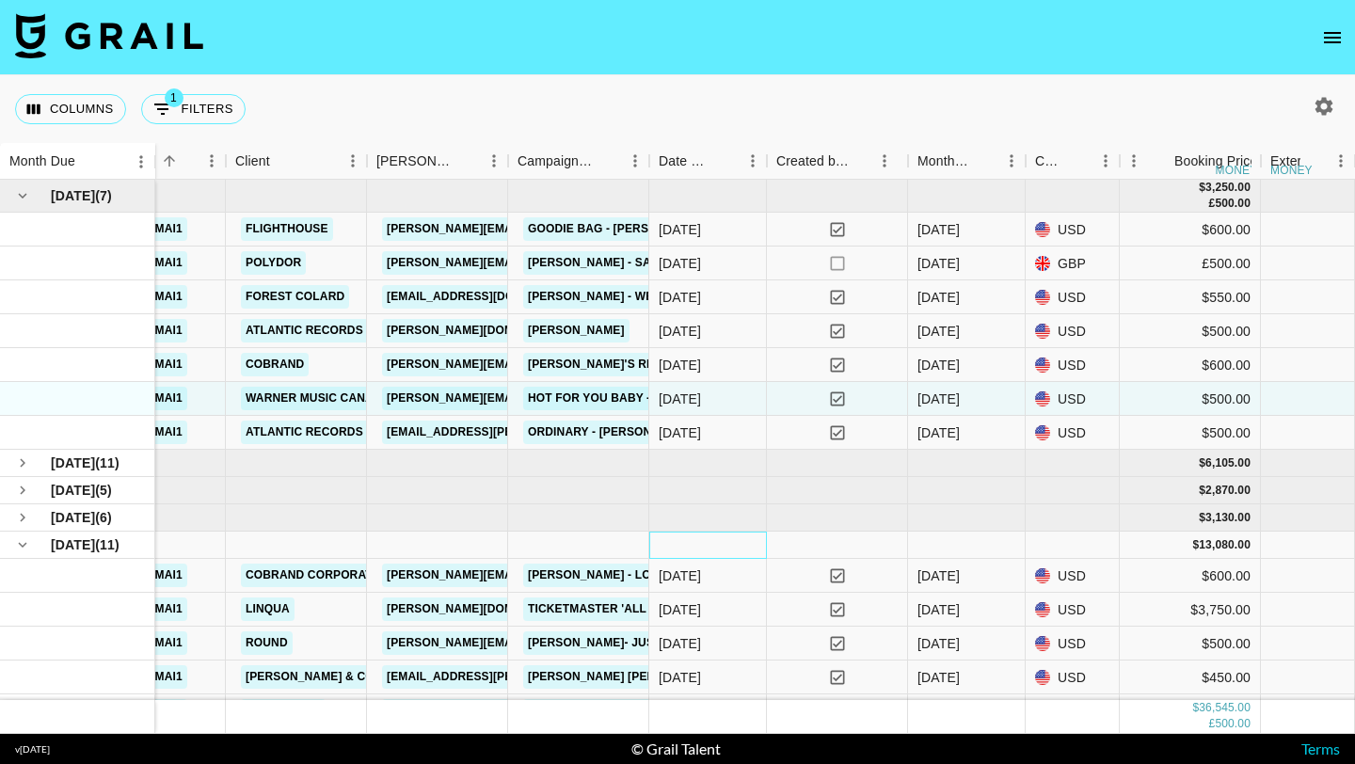
click at [689, 558] on div at bounding box center [708, 545] width 118 height 27
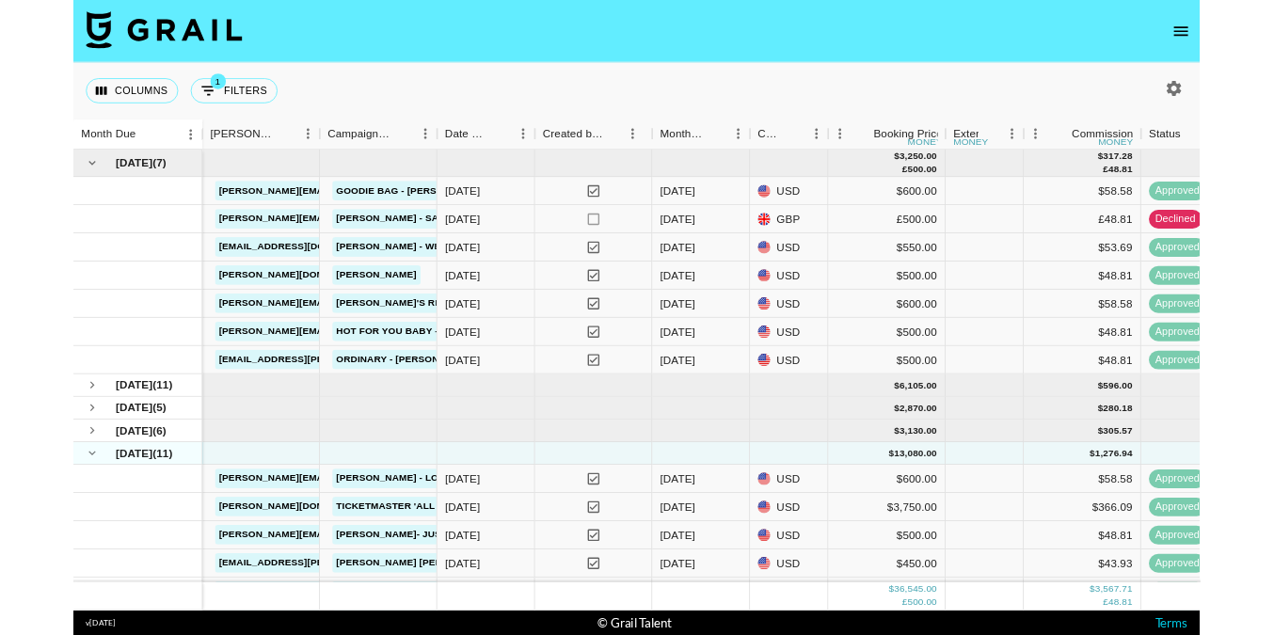
scroll to position [0, 612]
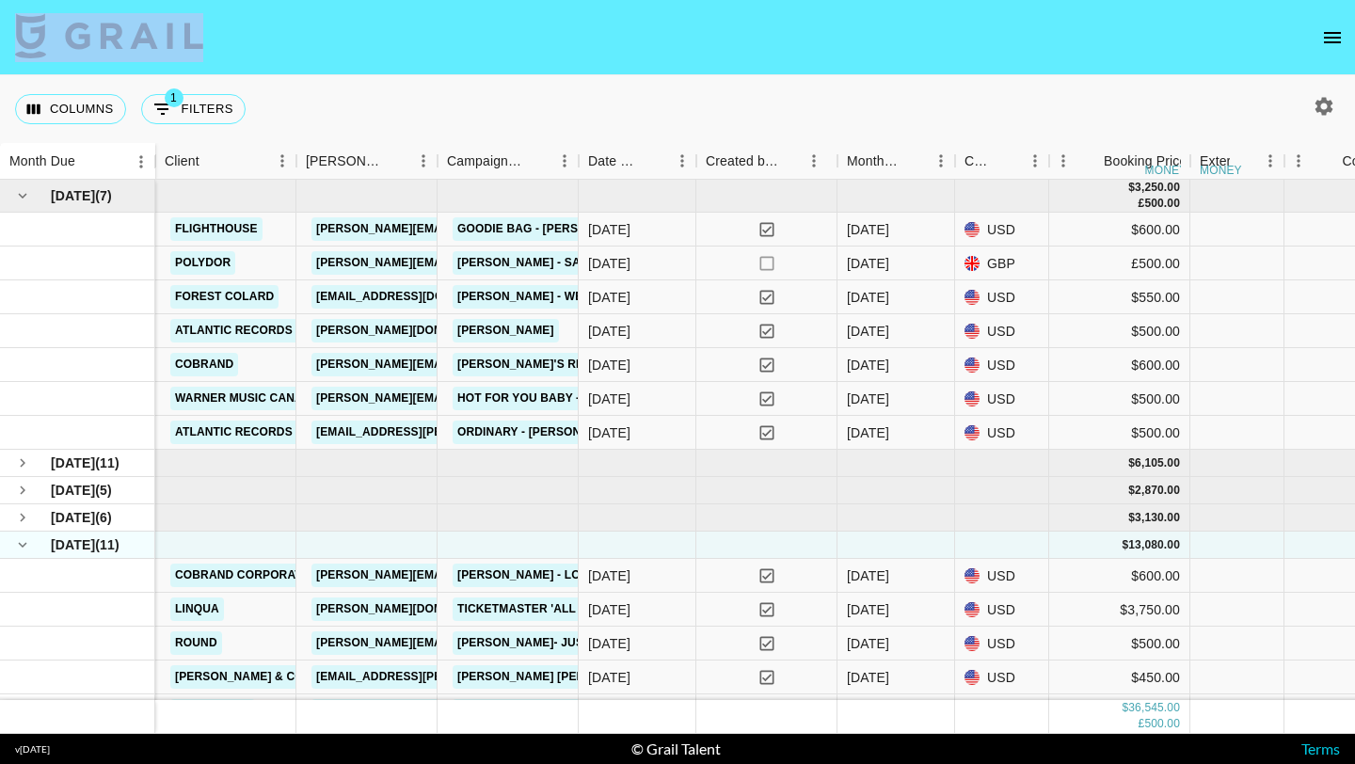
drag, startPoint x: 1026, startPoint y: 79, endPoint x: 460, endPoint y: 24, distance: 569.1
click at [465, 24] on section "Columns 1 Filters + Booking Month Due Grail Platform ID Airtable ID Talent Clie…" at bounding box center [677, 382] width 1355 height 764
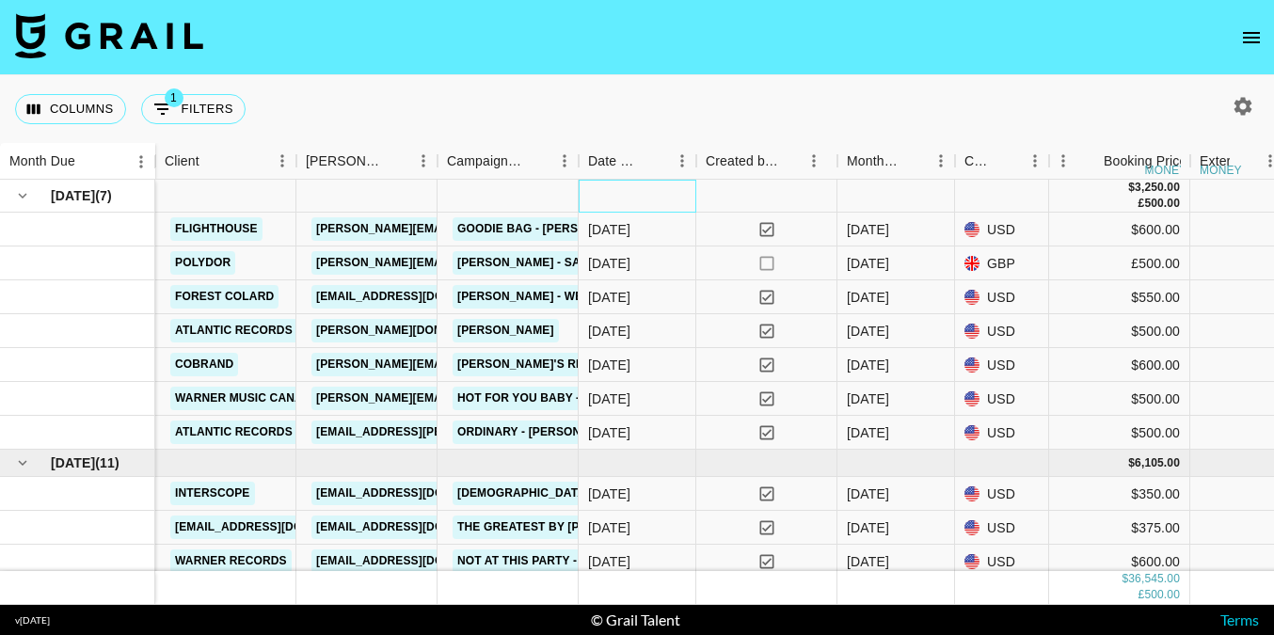
click at [623, 195] on div at bounding box center [638, 196] width 118 height 33
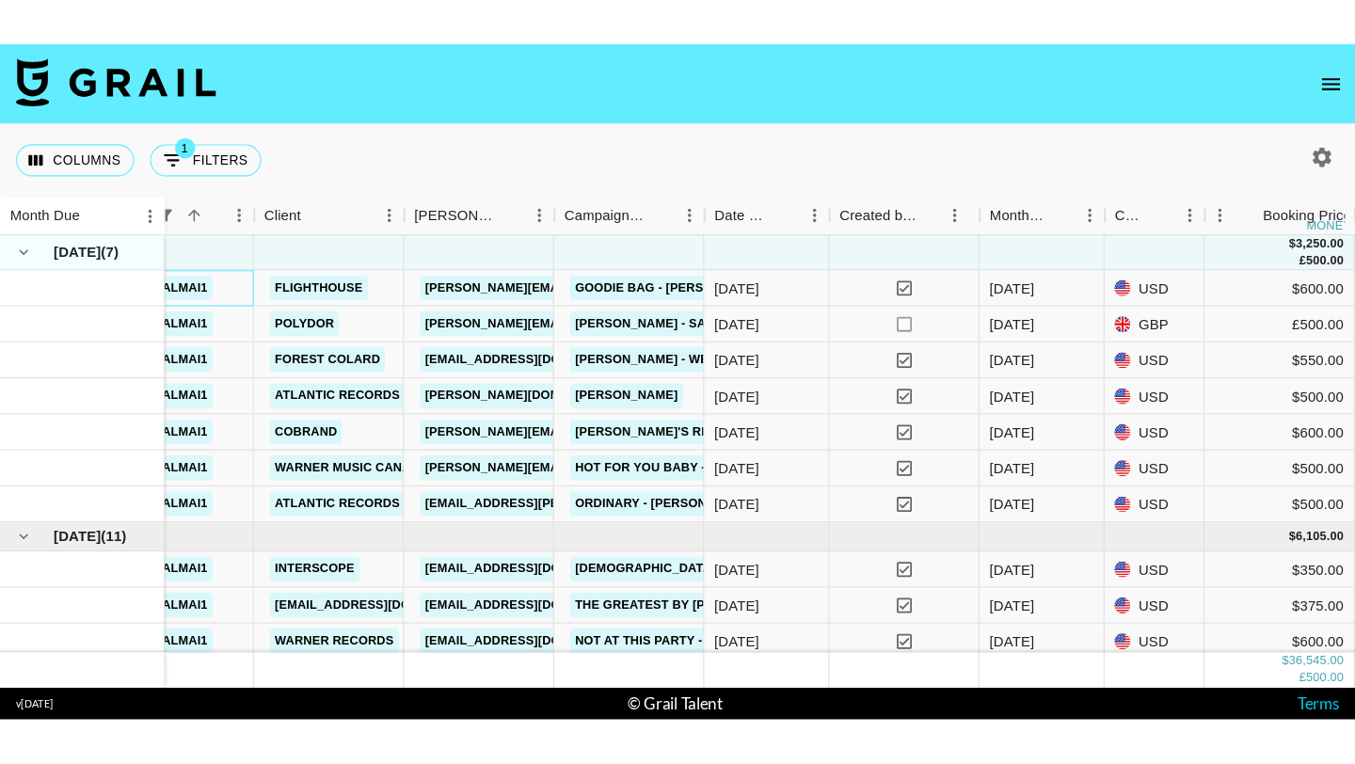
scroll to position [0, 470]
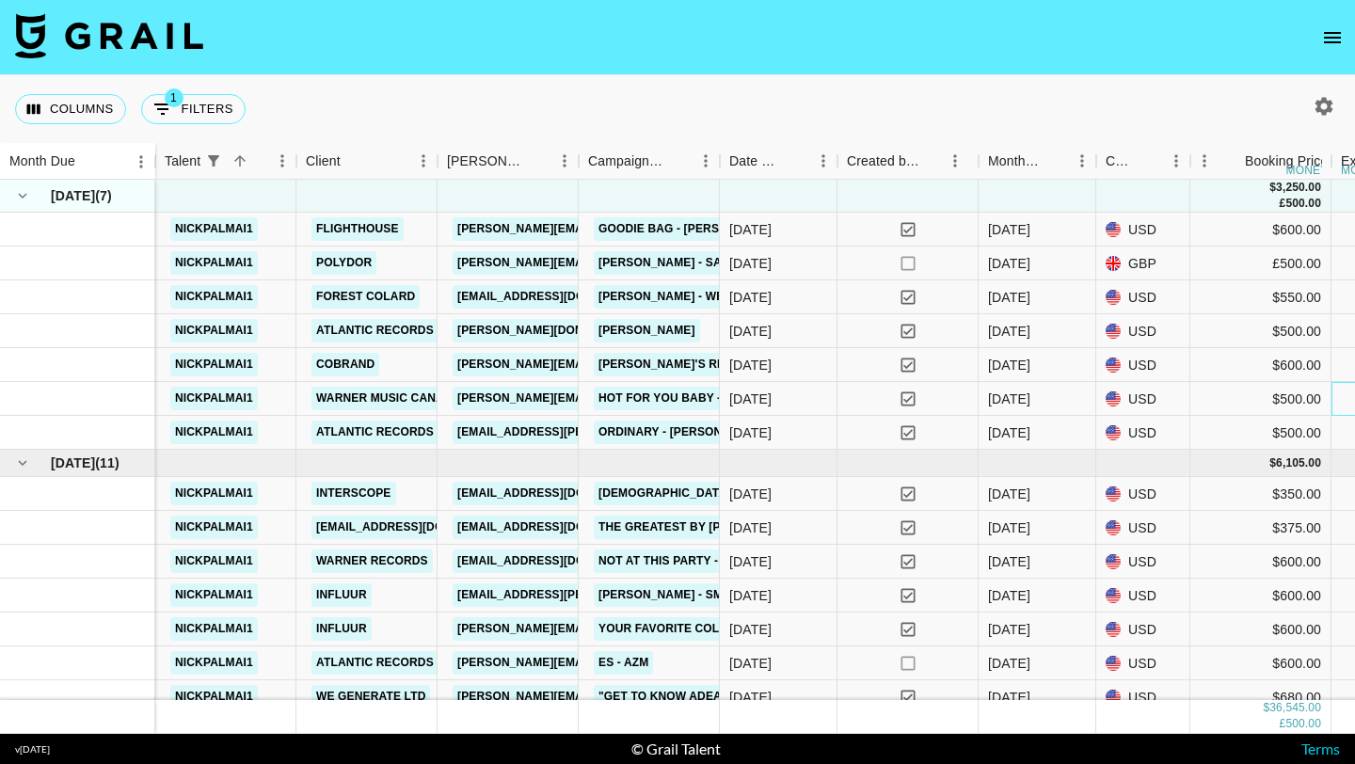
click at [1273, 388] on div at bounding box center [1378, 399] width 94 height 34
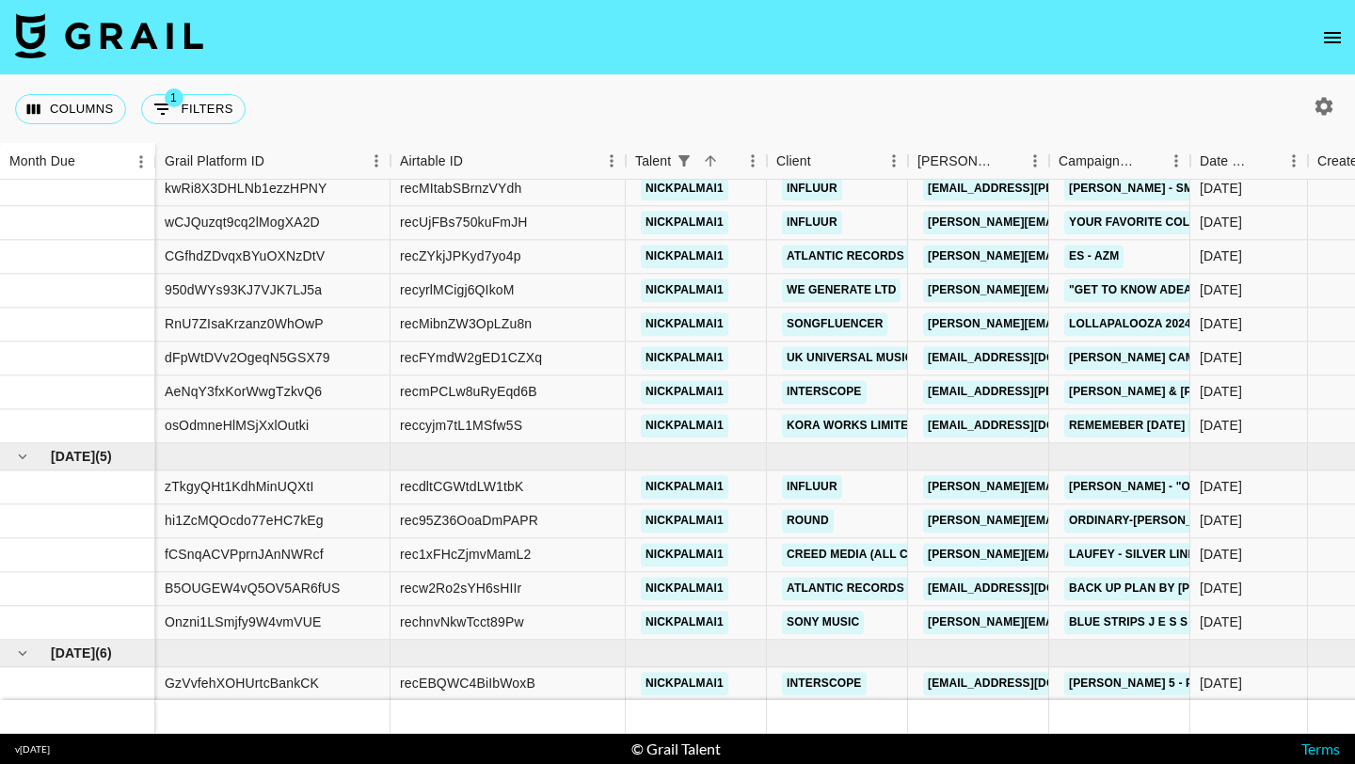
scroll to position [440, 0]
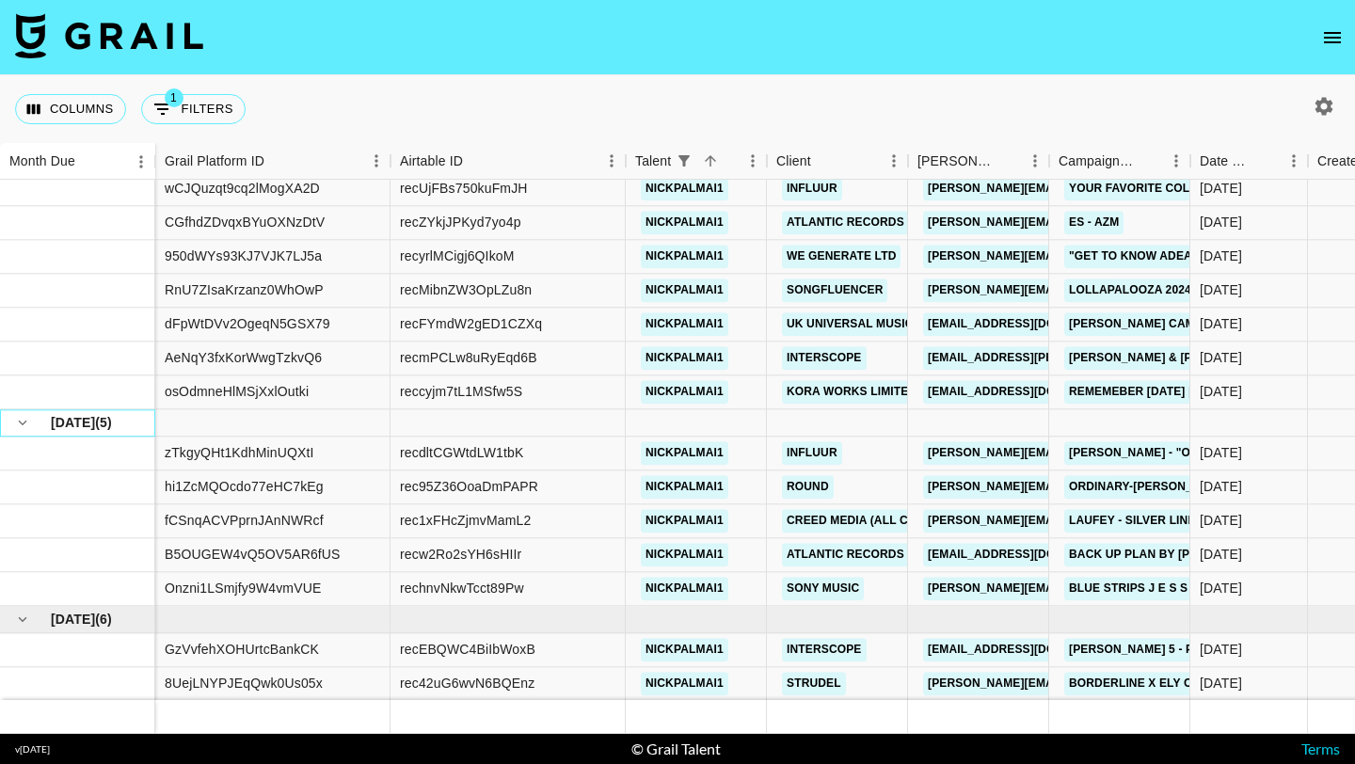
click at [96, 425] on span "( 5 )" at bounding box center [103, 422] width 17 height 19
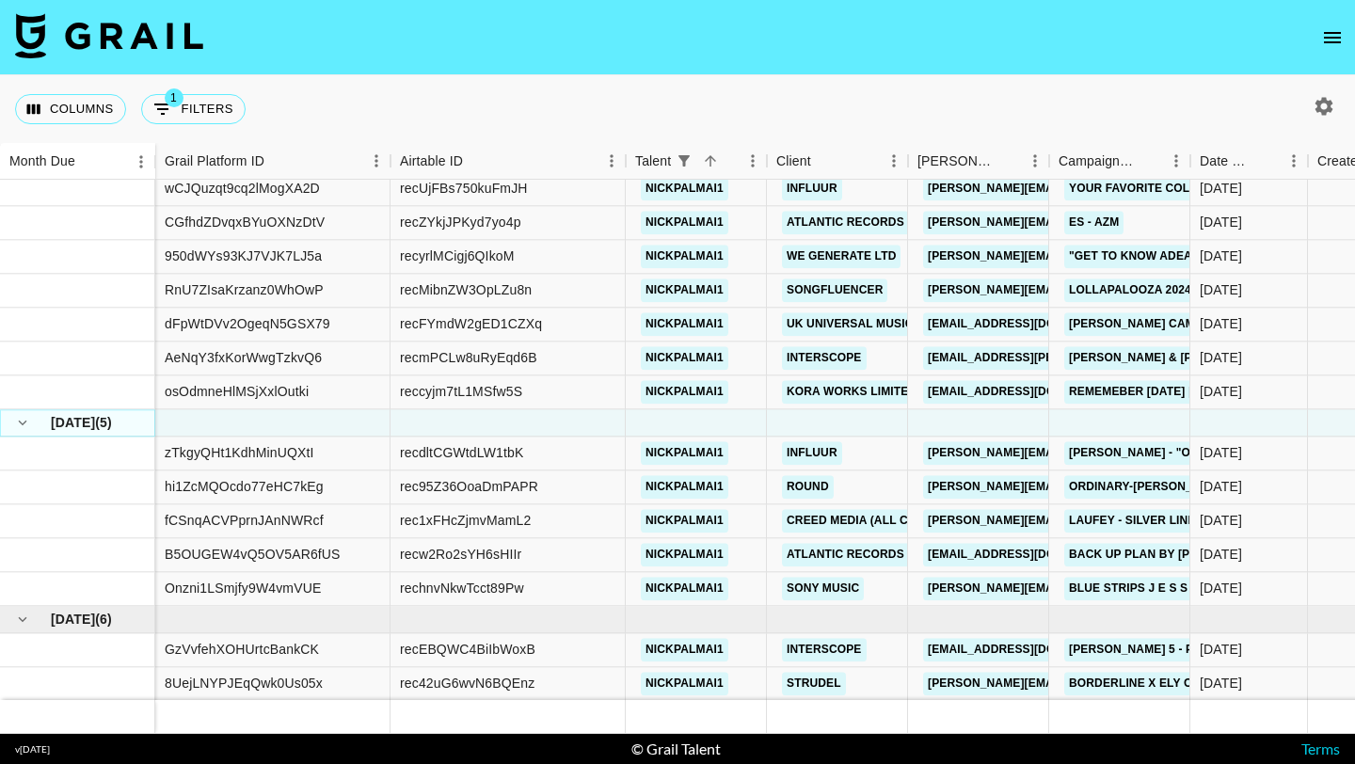
click at [24, 421] on icon "hide children" at bounding box center [23, 424] width 8 height 6
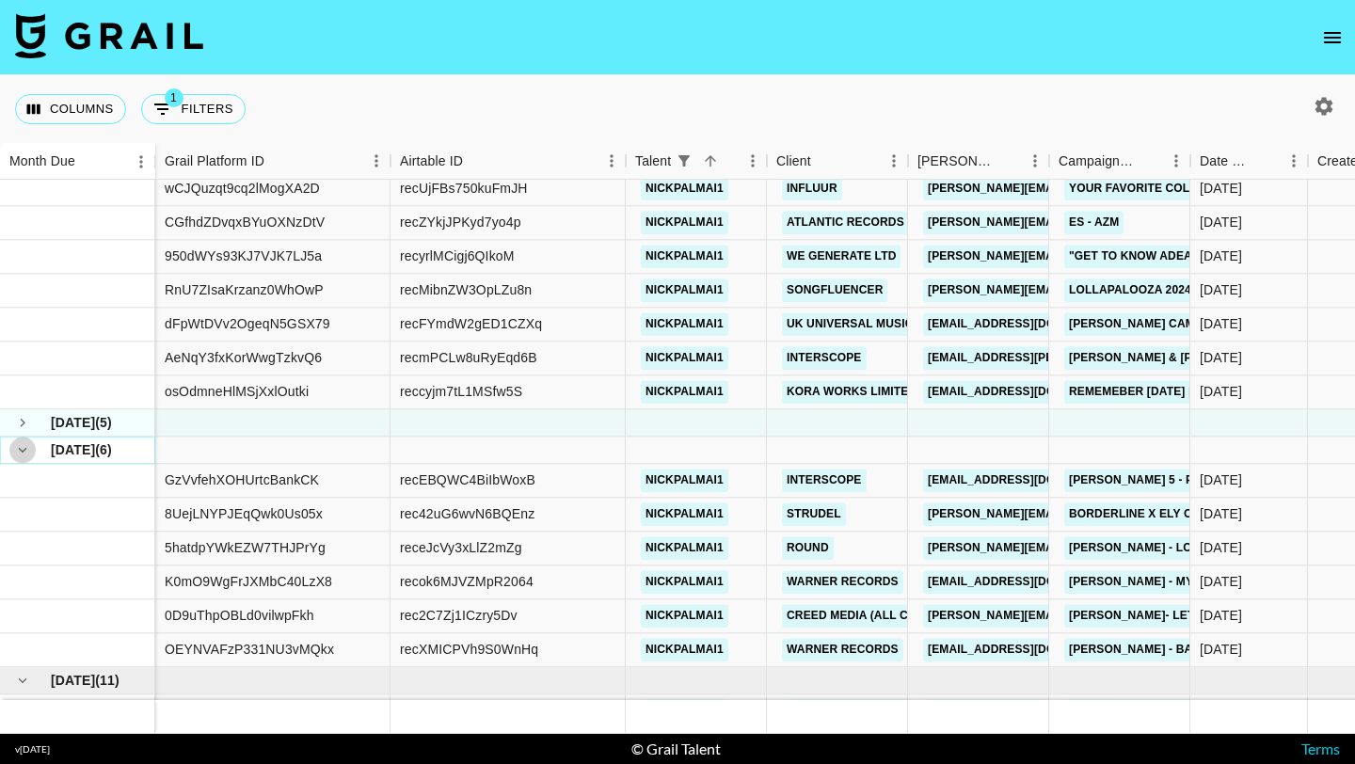
click at [29, 454] on icon "hide children" at bounding box center [22, 449] width 17 height 17
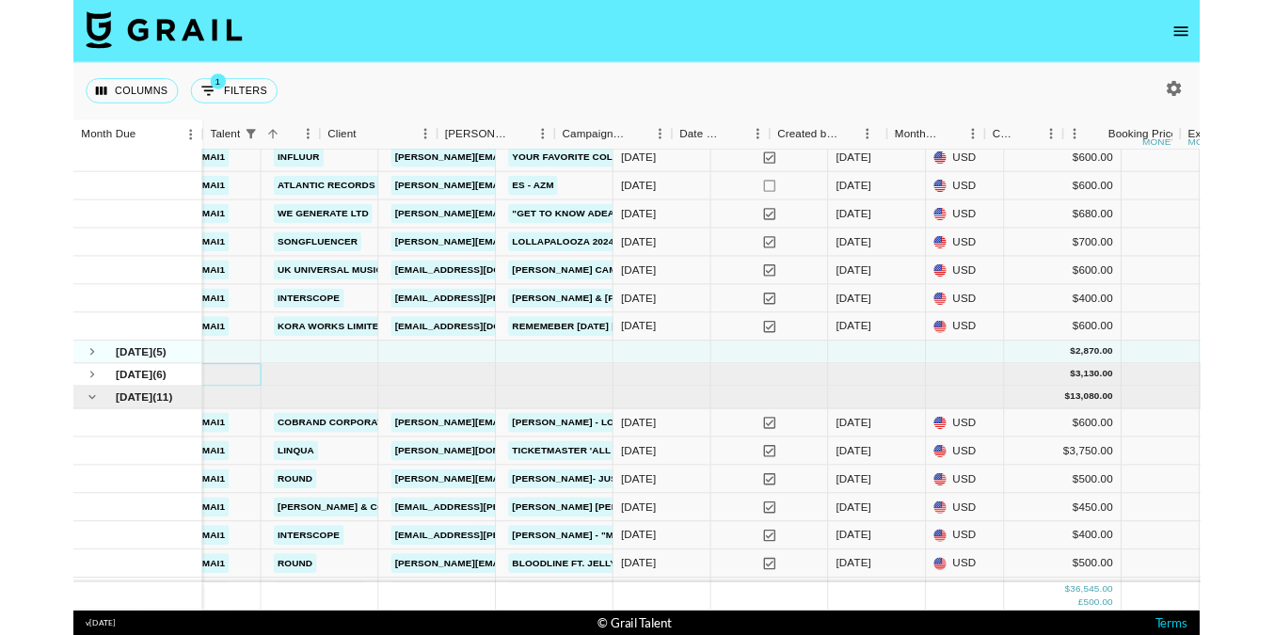
scroll to position [440, 470]
